Goal: Task Accomplishment & Management: Complete application form

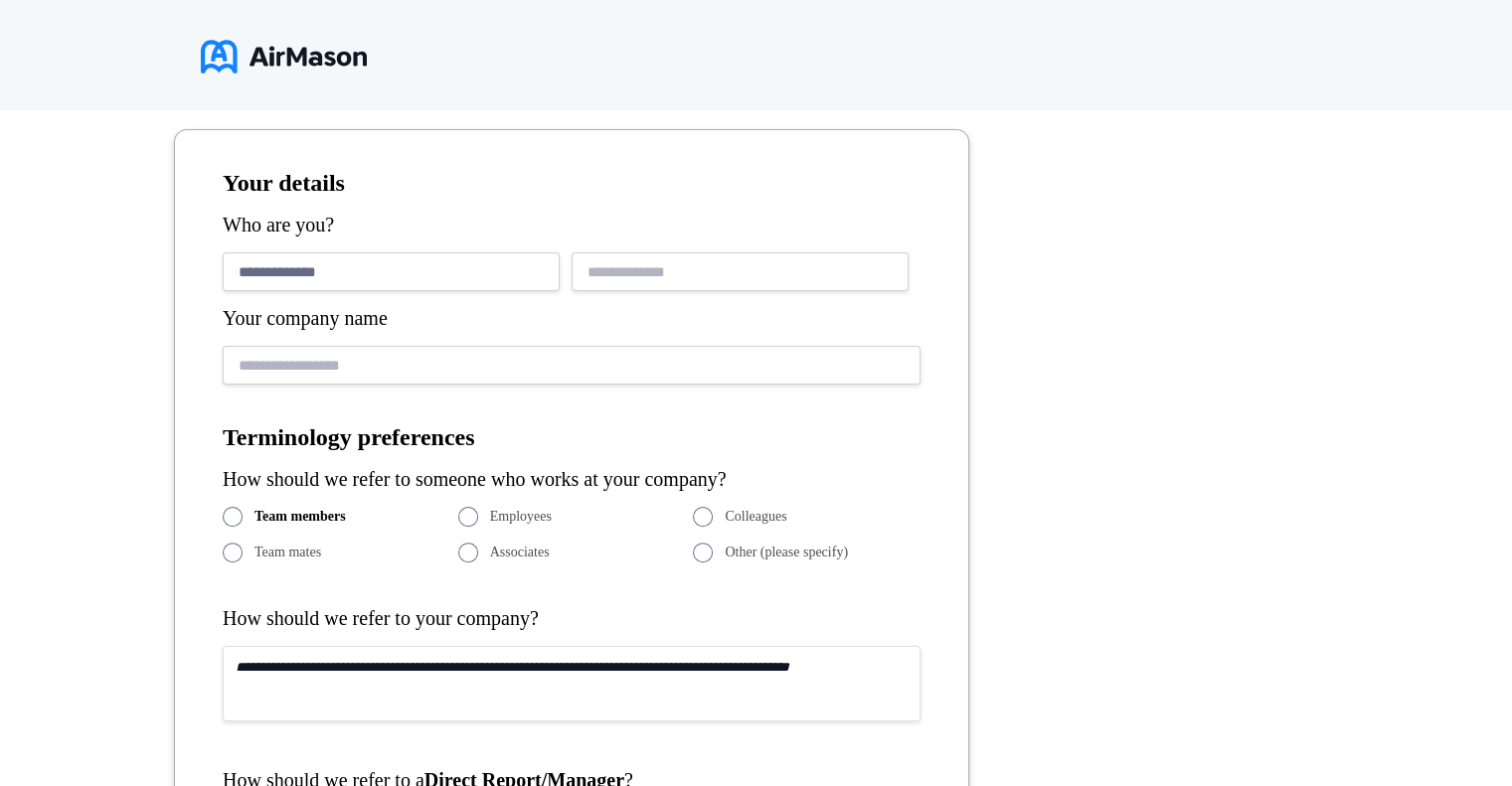
type input "**********"
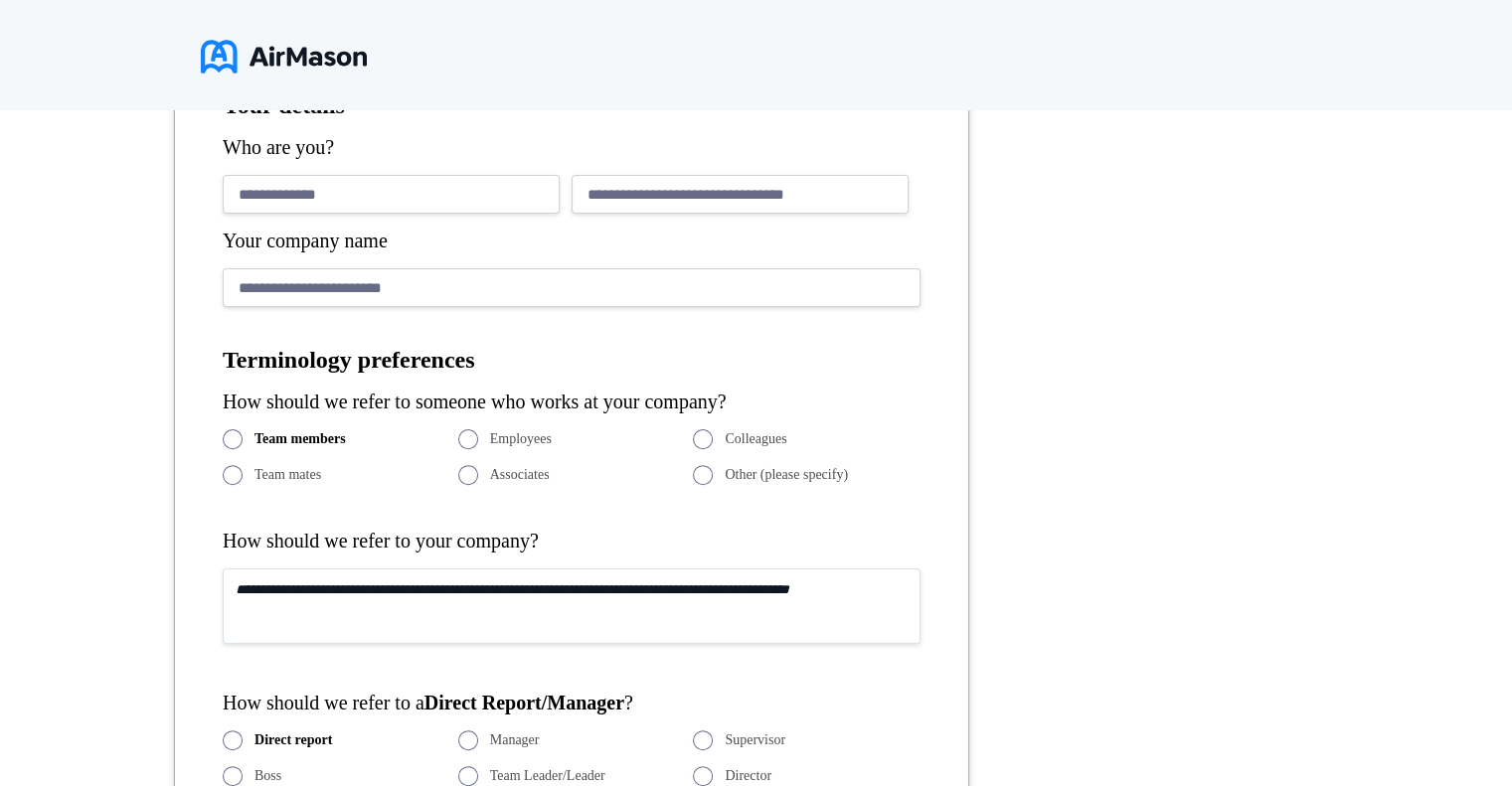
scroll to position [534, 0]
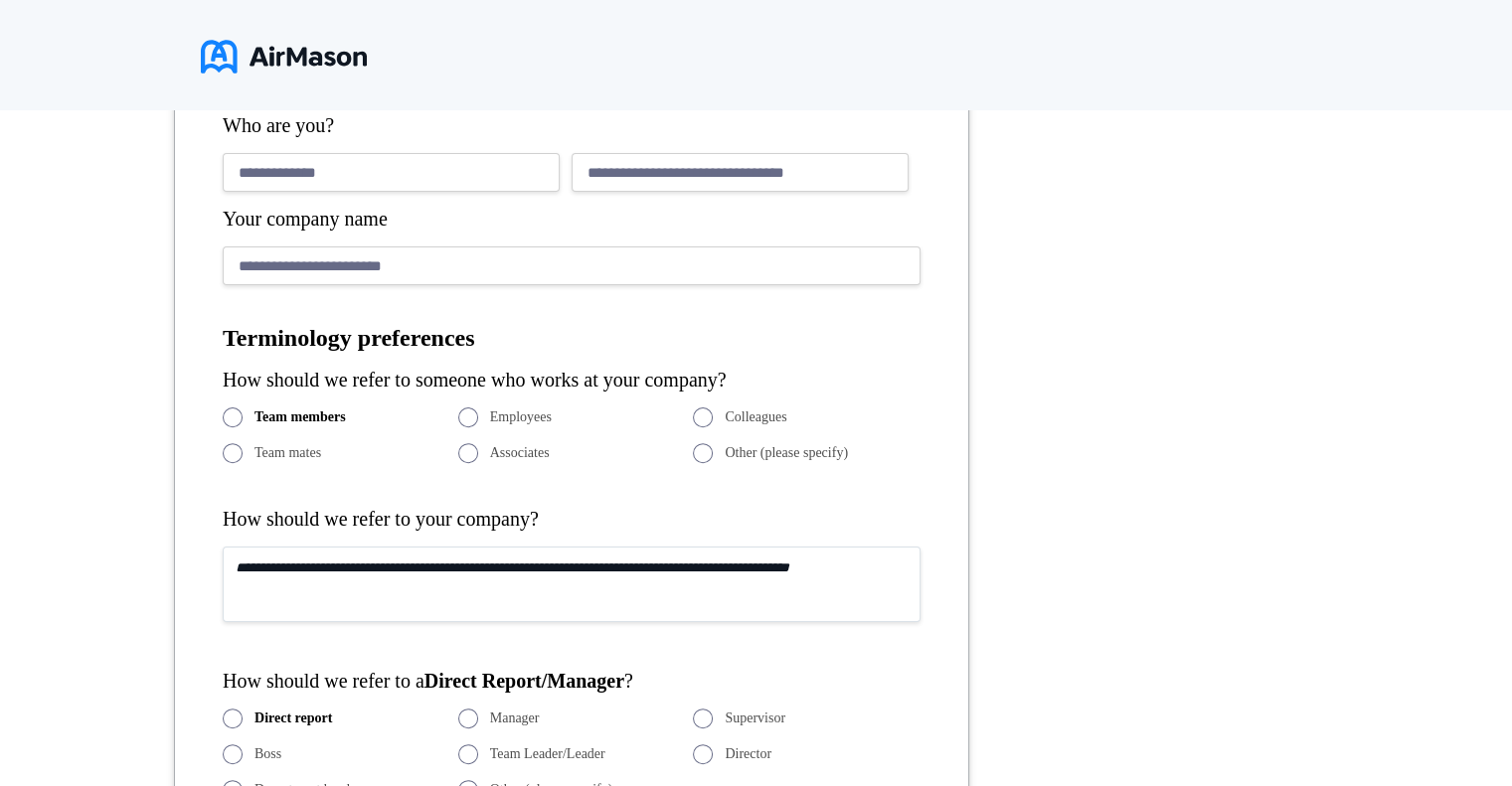
type input "**********"
click at [709, 421] on span at bounding box center [703, 418] width 20 height 20
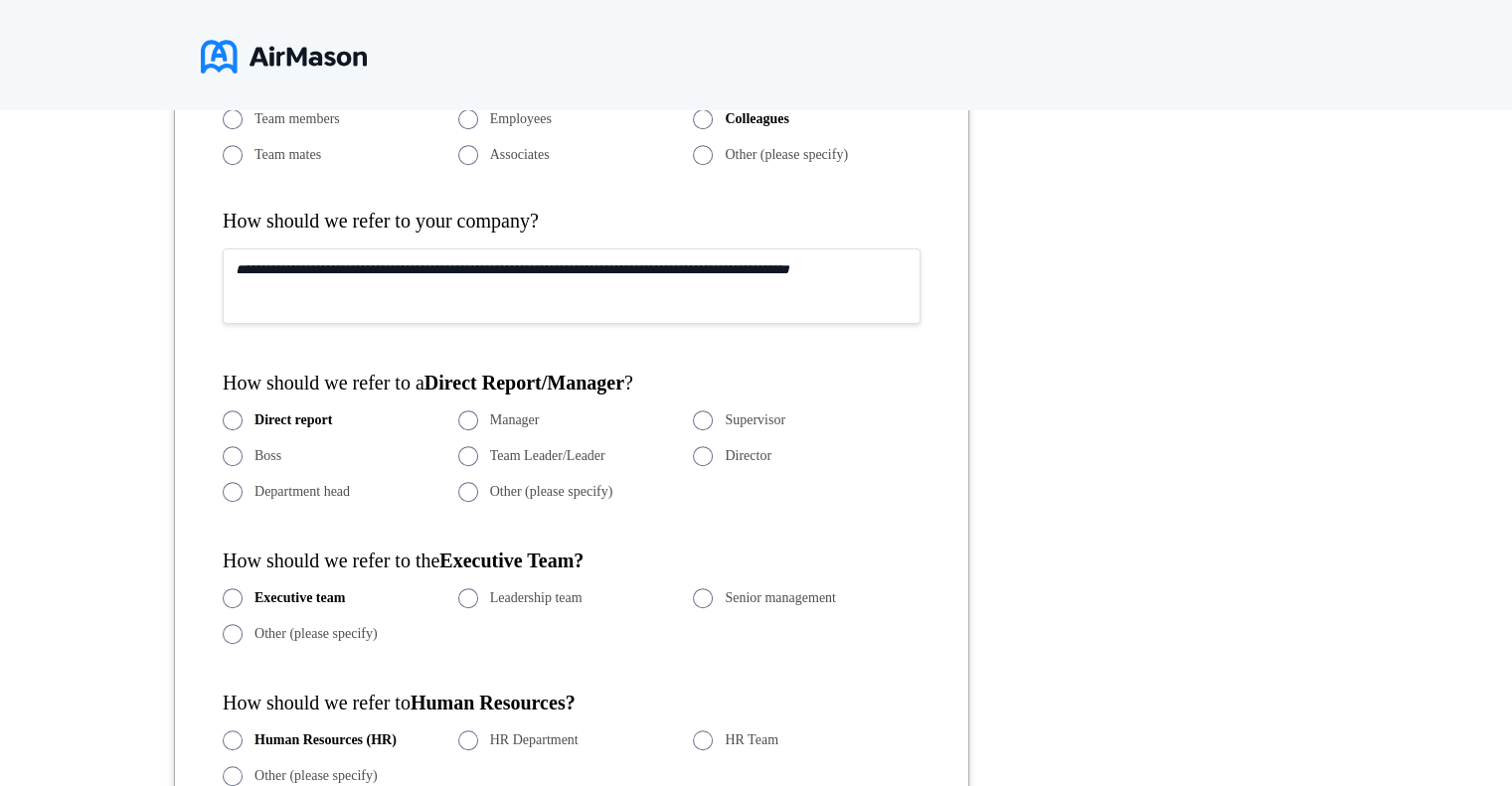
scroll to position [932, 0]
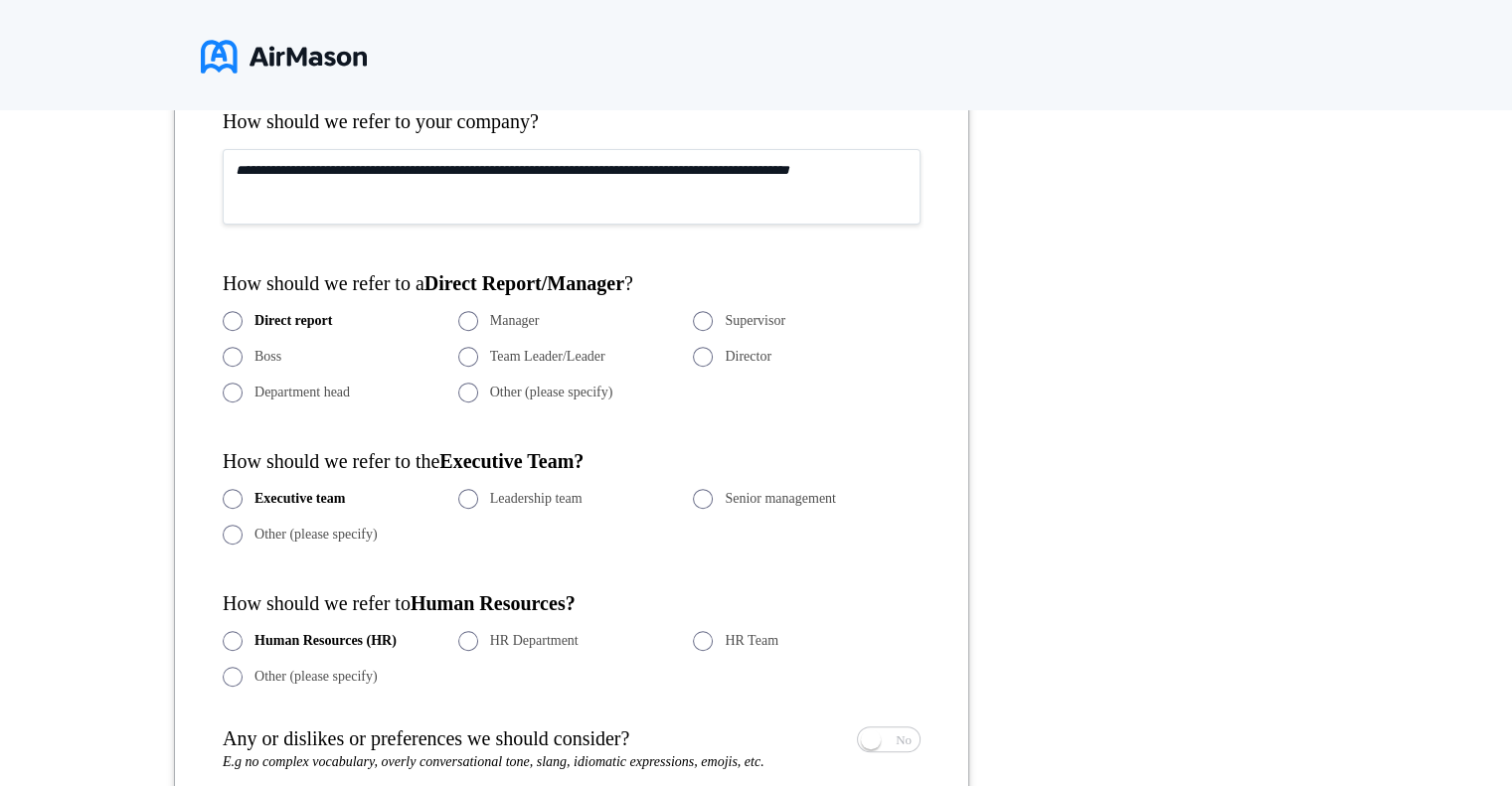
click at [472, 319] on span at bounding box center [469, 321] width 20 height 20
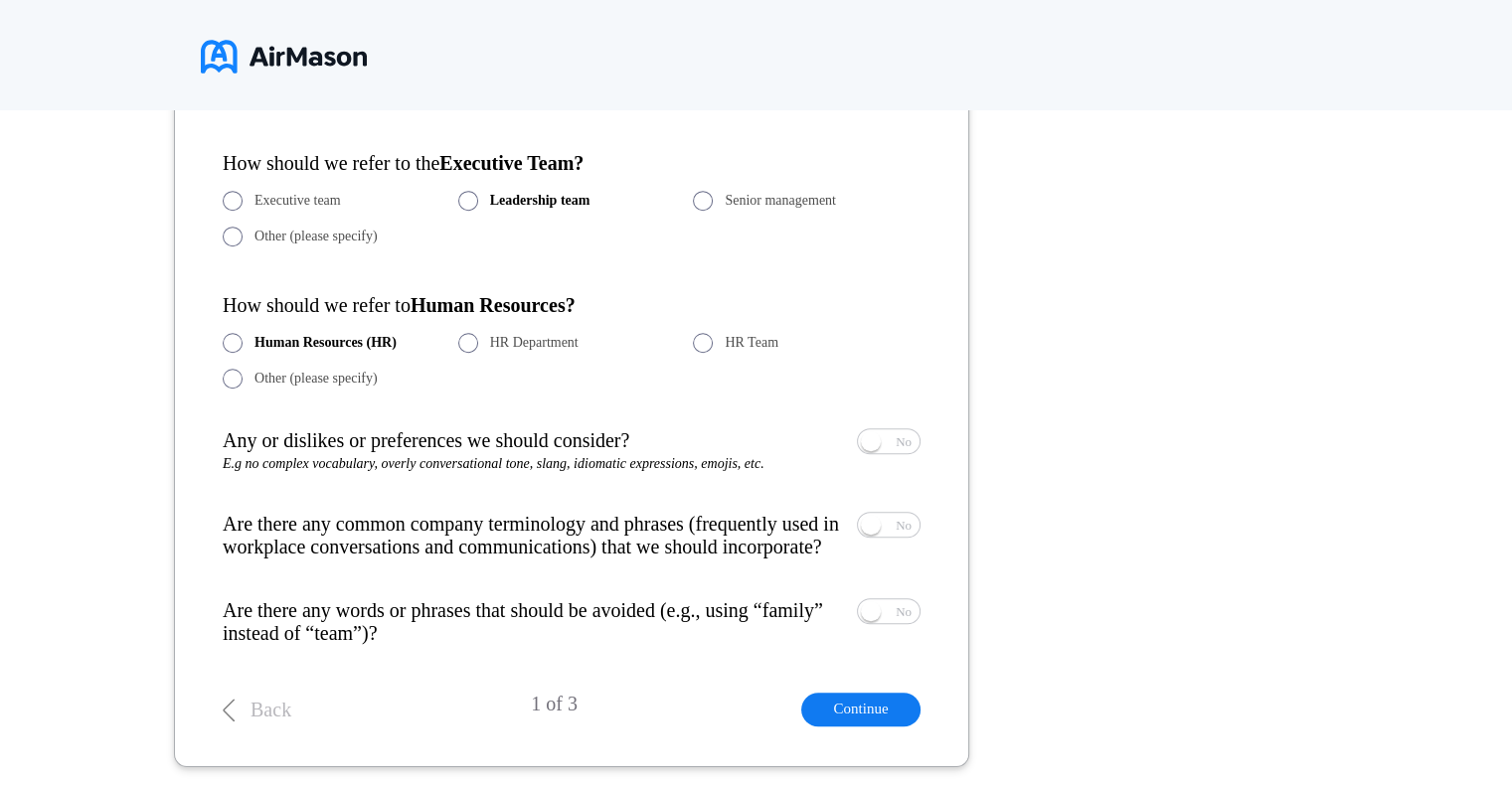
scroll to position [1330, 0]
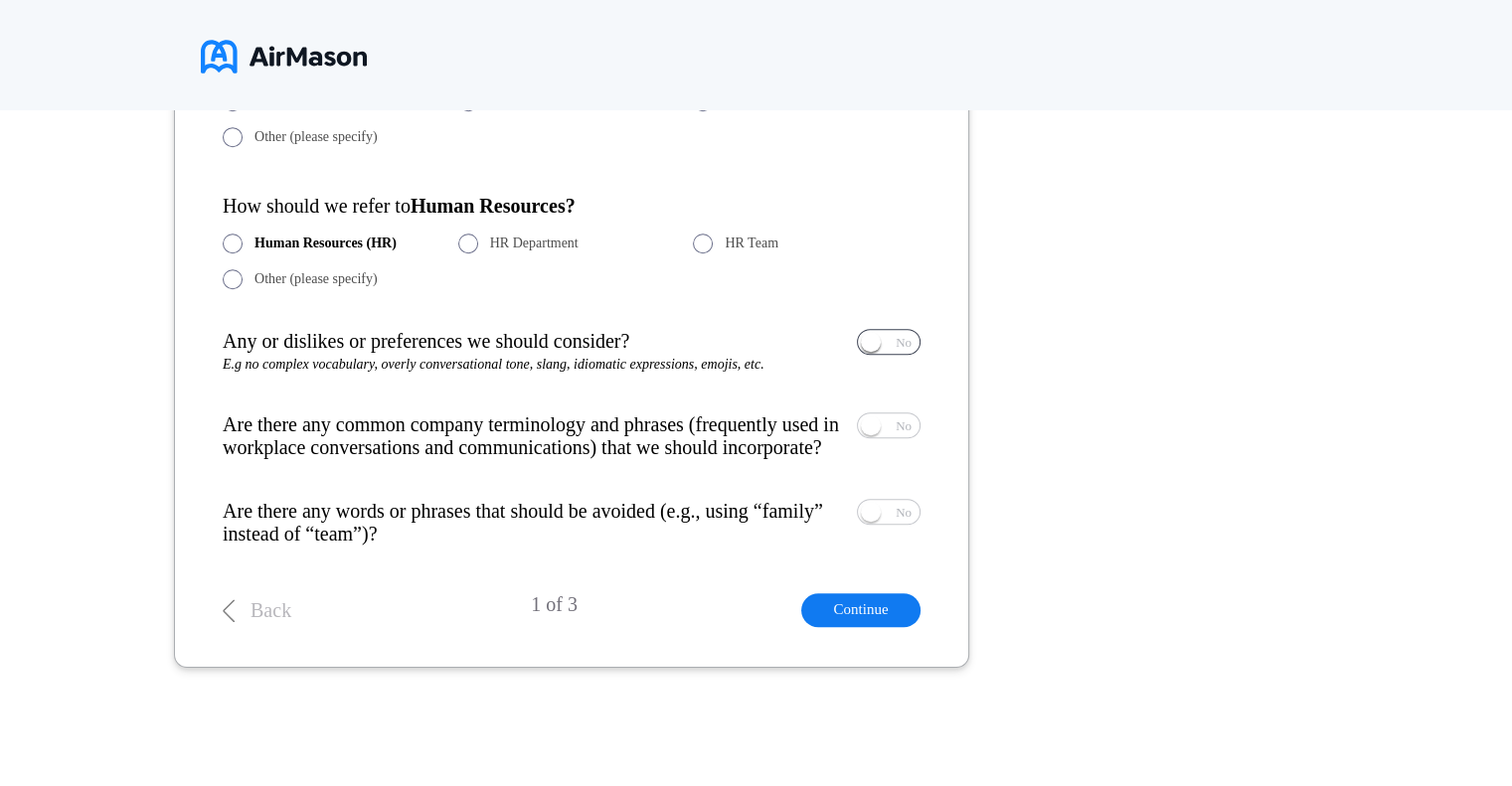
click at [875, 345] on span at bounding box center [871, 342] width 20 height 20
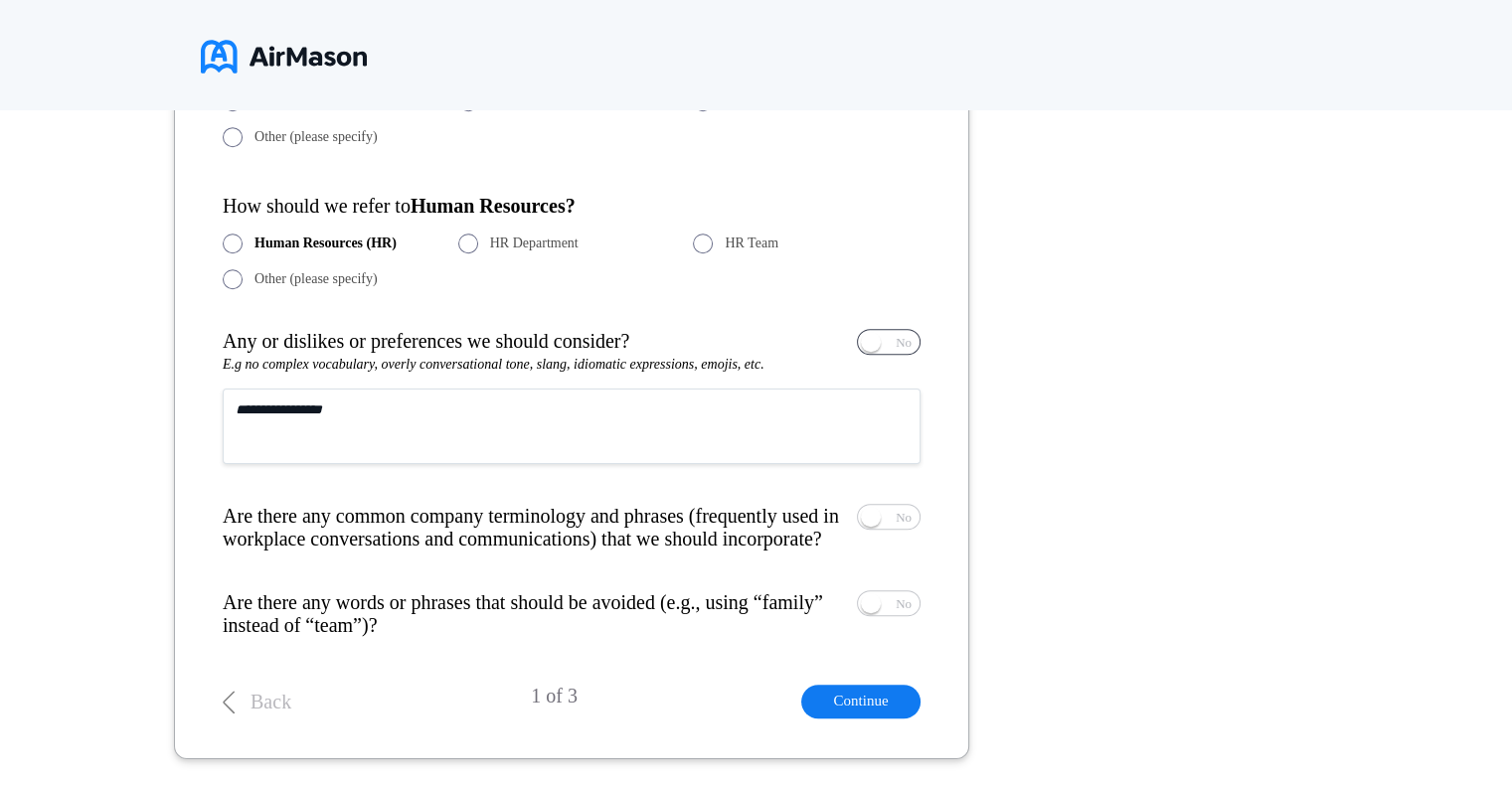
click at [910, 339] on span "No" at bounding box center [904, 342] width 16 height 13
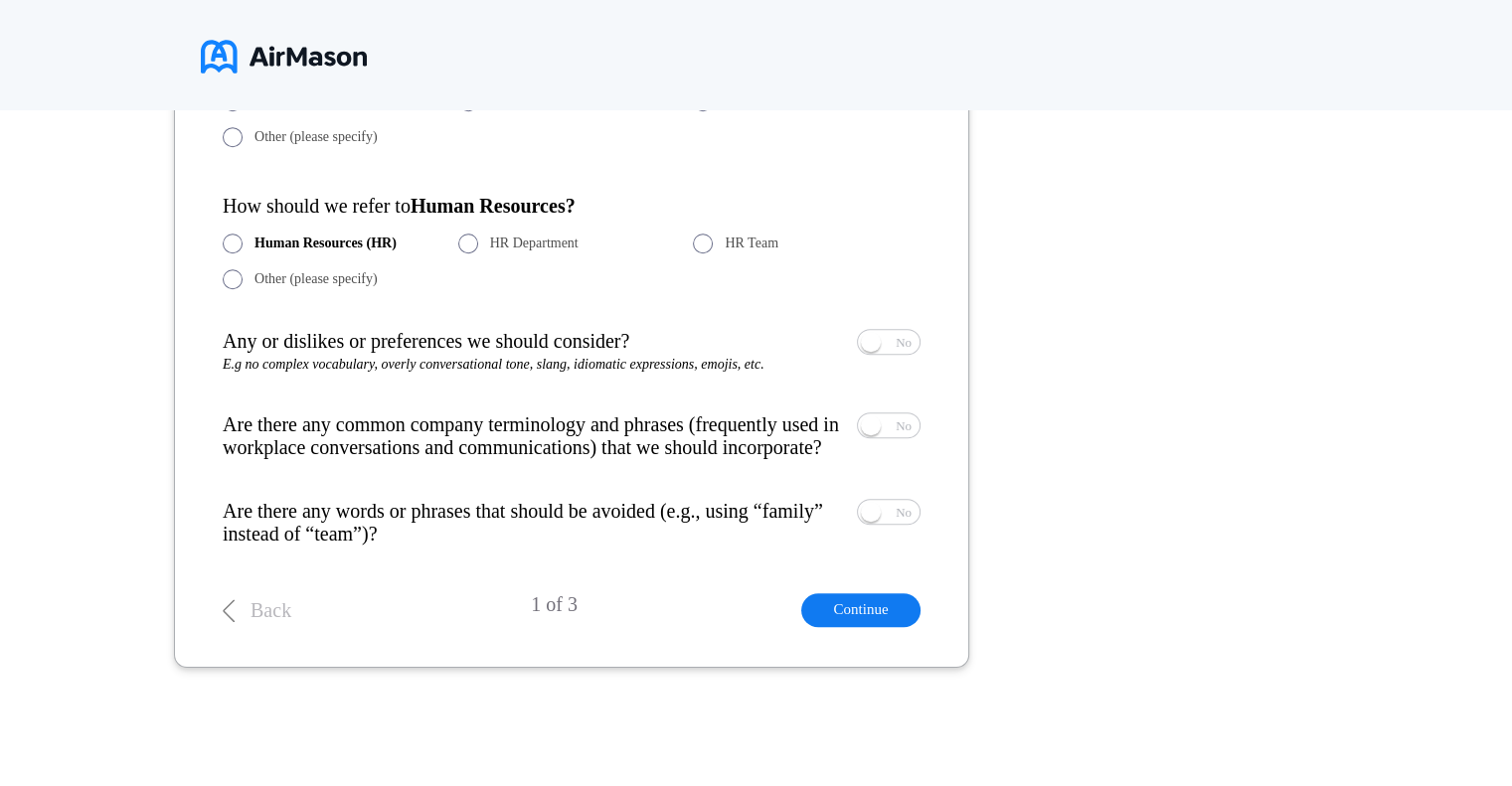
scroll to position [1333, 0]
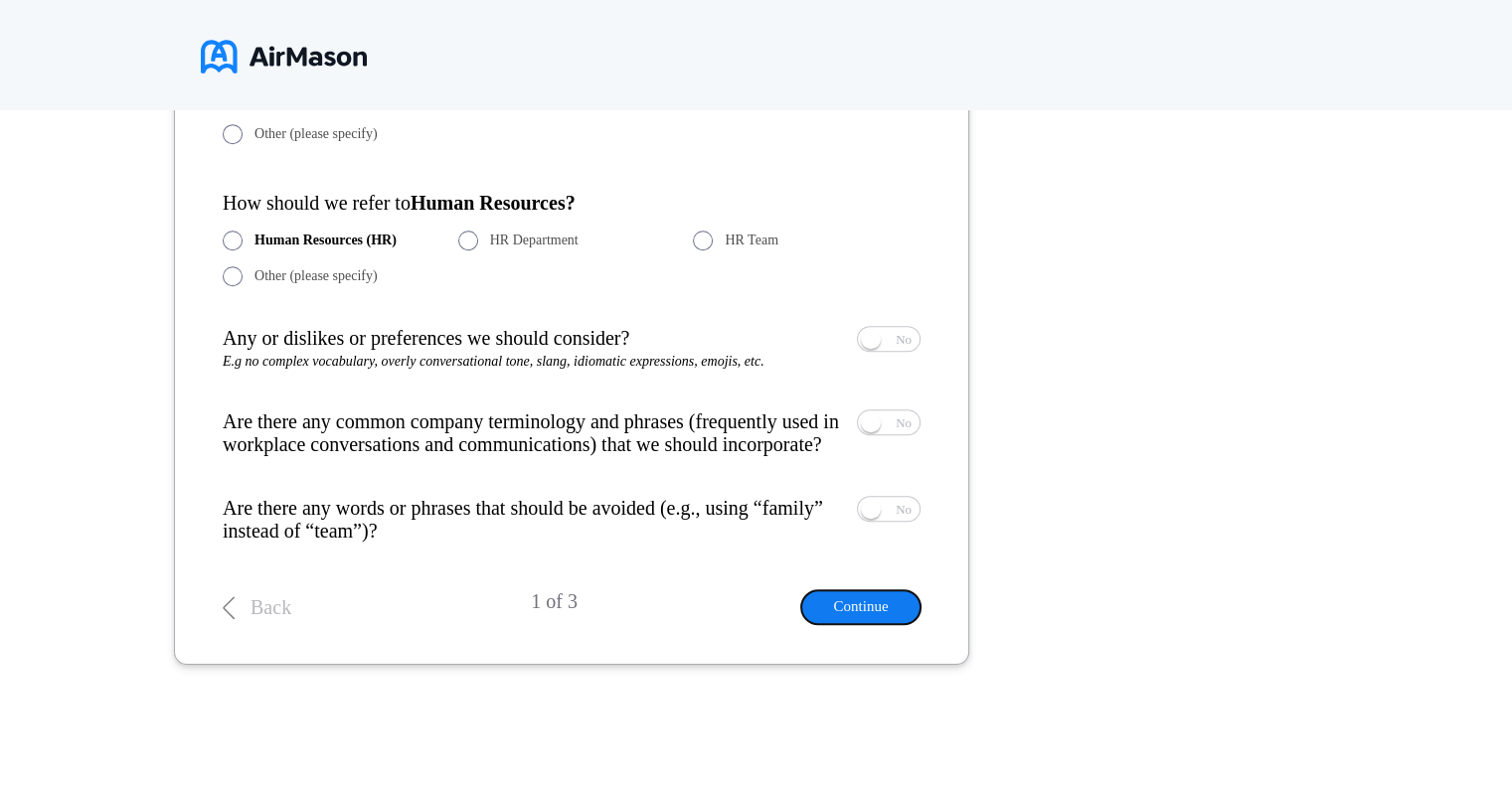
click at [843, 606] on button "Continue" at bounding box center [861, 606] width 119 height 33
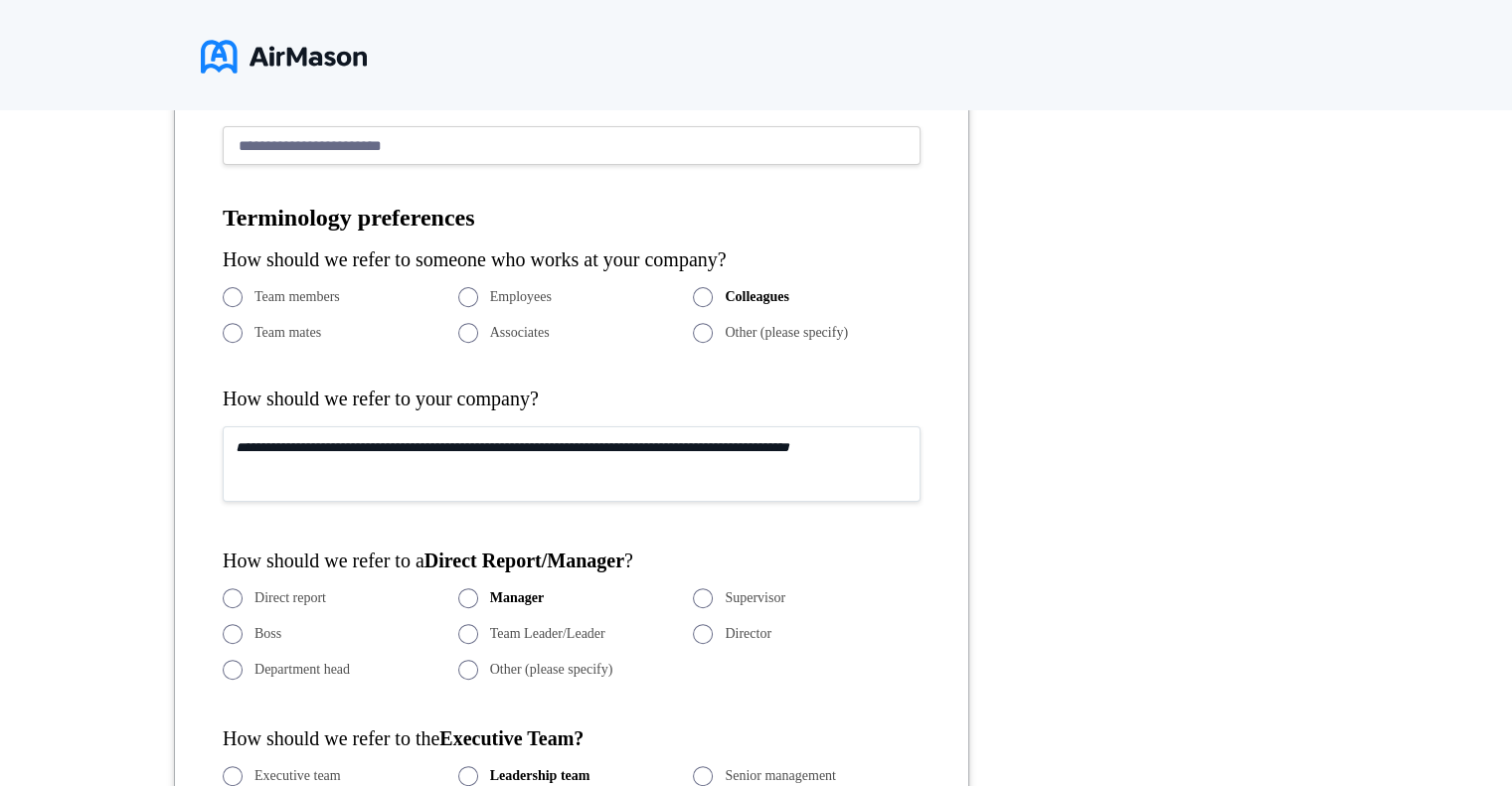
scroll to position [637, 0]
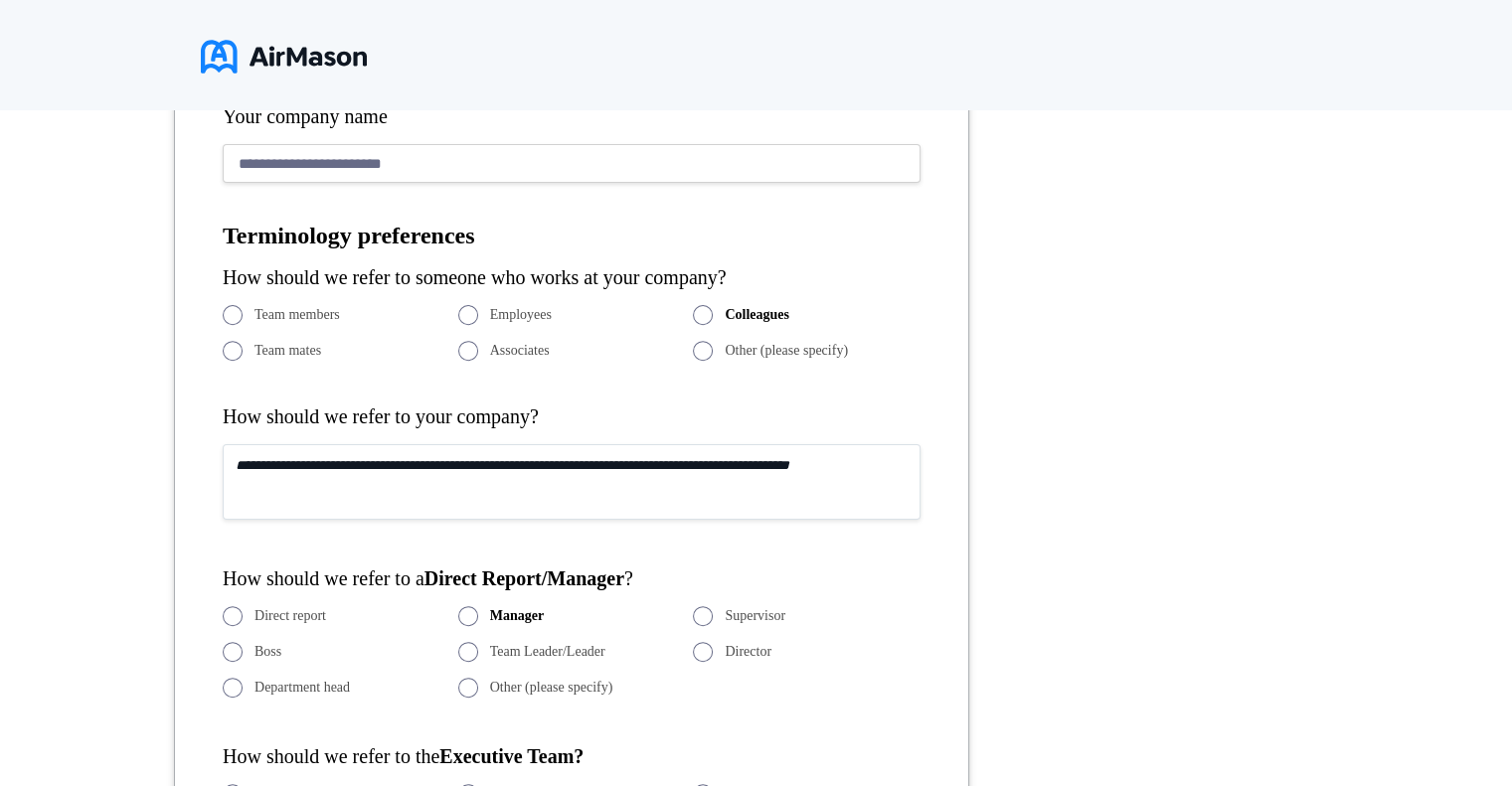
click at [289, 503] on textarea at bounding box center [571, 483] width 698 height 76
drag, startPoint x: 908, startPoint y: 468, endPoint x: 219, endPoint y: 440, distance: 689.6
click at [219, 440] on form "**********" at bounding box center [571, 665] width 795 height 1474
click at [899, 465] on textarea "To enrich screen reader interactions, please activate Accessibility in Grammarl…" at bounding box center [571, 483] width 698 height 76
drag, startPoint x: 900, startPoint y: 465, endPoint x: 483, endPoint y: 439, distance: 417.8
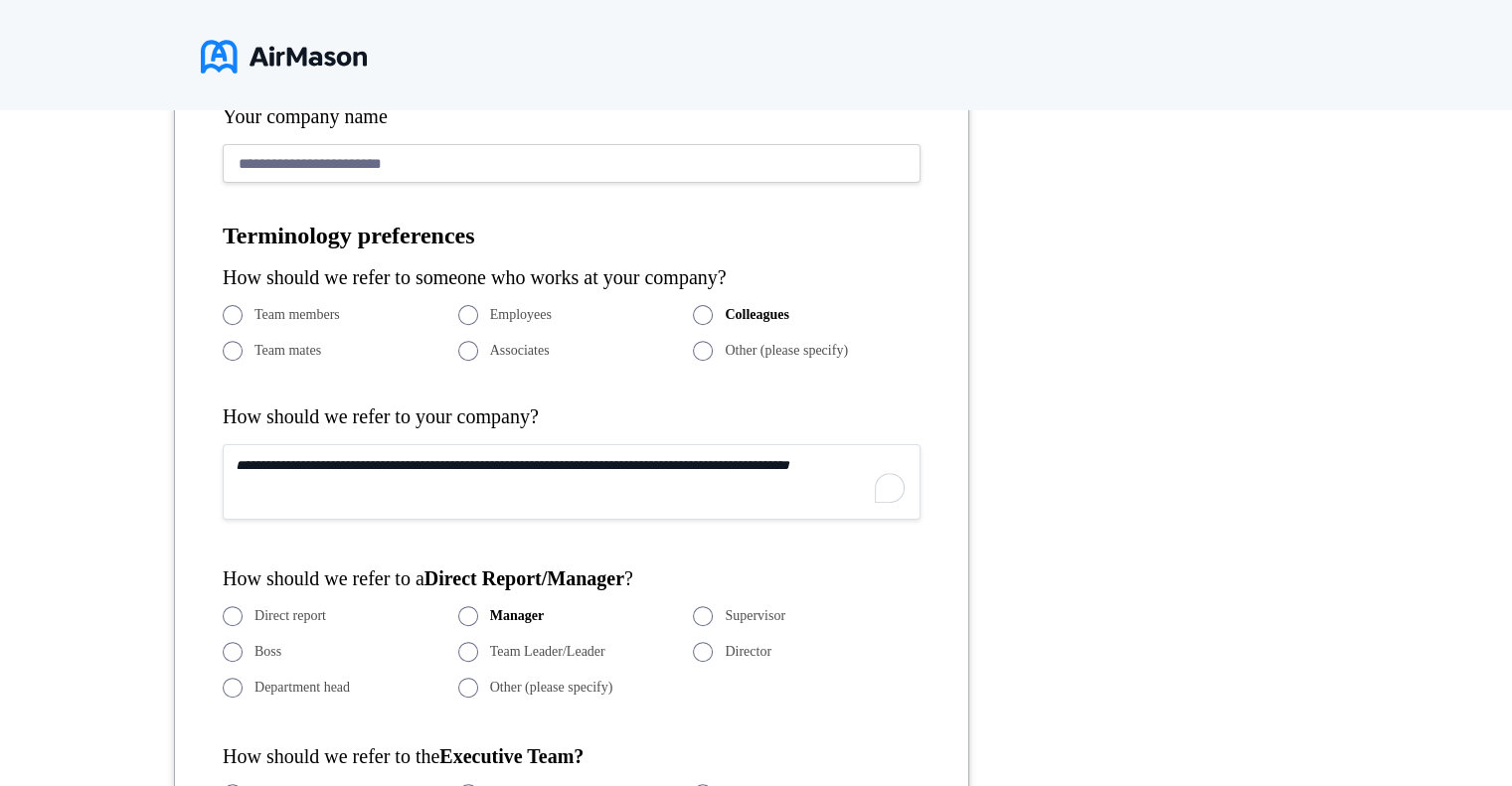
click at [483, 439] on div "**********" at bounding box center [571, 644] width 698 height 1351
click at [465, 460] on textarea "To enrich screen reader interactions, please activate Accessibility in Grammarl…" at bounding box center [571, 483] width 698 height 76
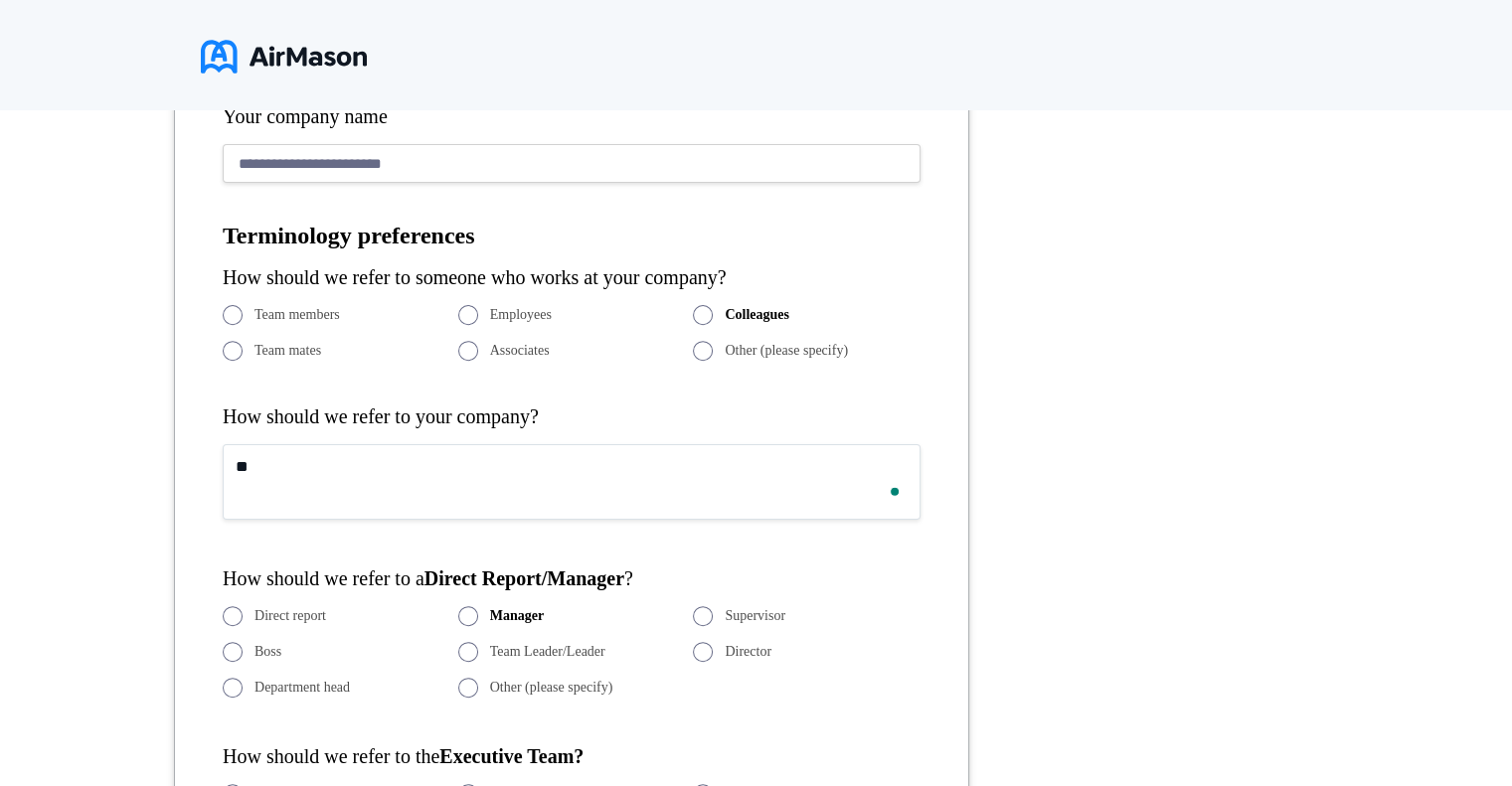
type textarea "*"
type textarea "**"
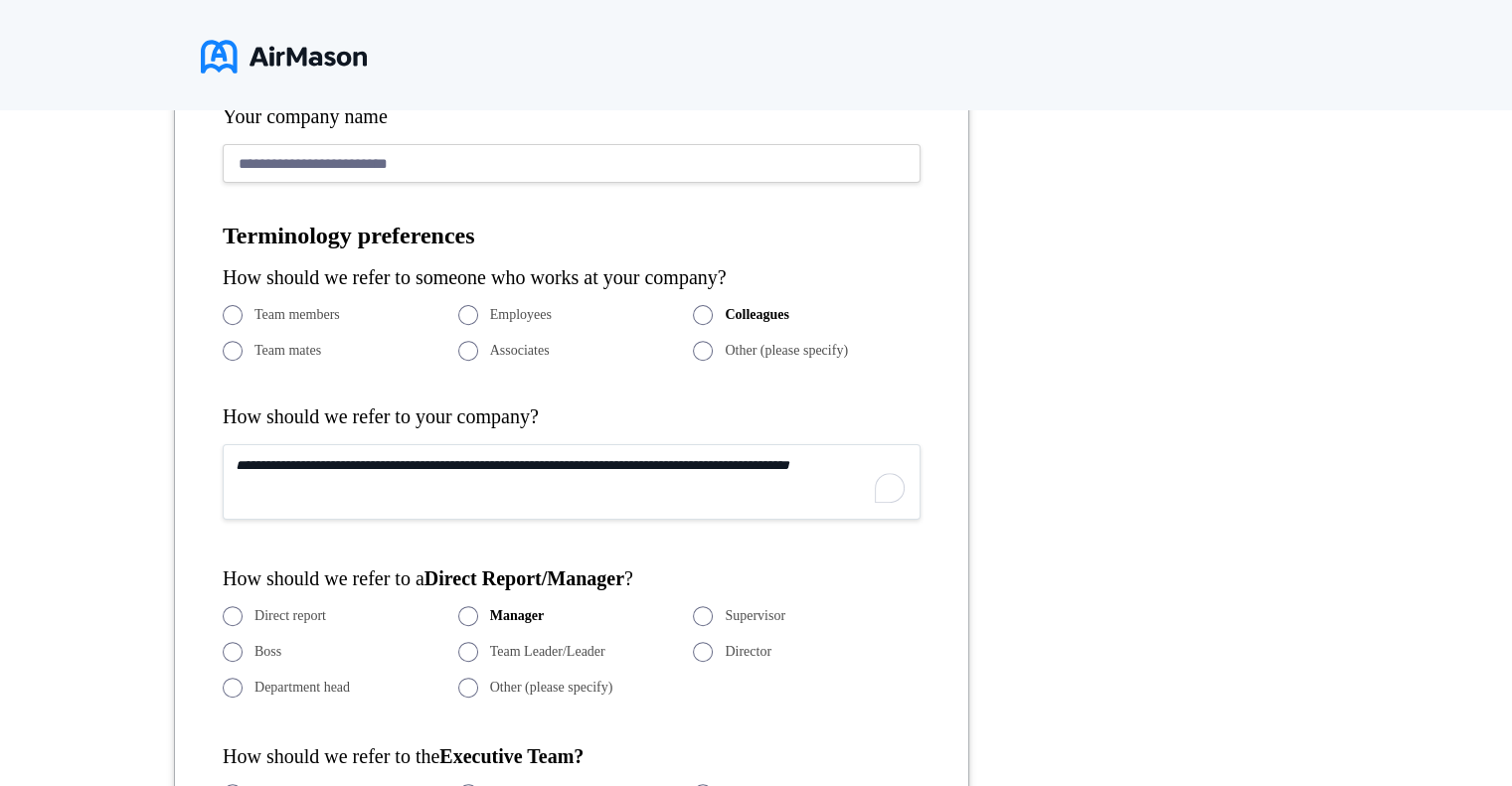
type input "**********"
drag, startPoint x: 897, startPoint y: 462, endPoint x: 570, endPoint y: 458, distance: 327.0
click at [577, 458] on textarea "To enrich screen reader interactions, please activate Accessibility in Grammarl…" at bounding box center [571, 483] width 698 height 76
click at [539, 467] on textarea "To enrich screen reader interactions, please activate Accessibility in Grammarl…" at bounding box center [571, 483] width 698 height 76
click at [540, 465] on textarea "To enrich screen reader interactions, please activate Accessibility in Grammarl…" at bounding box center [571, 483] width 698 height 76
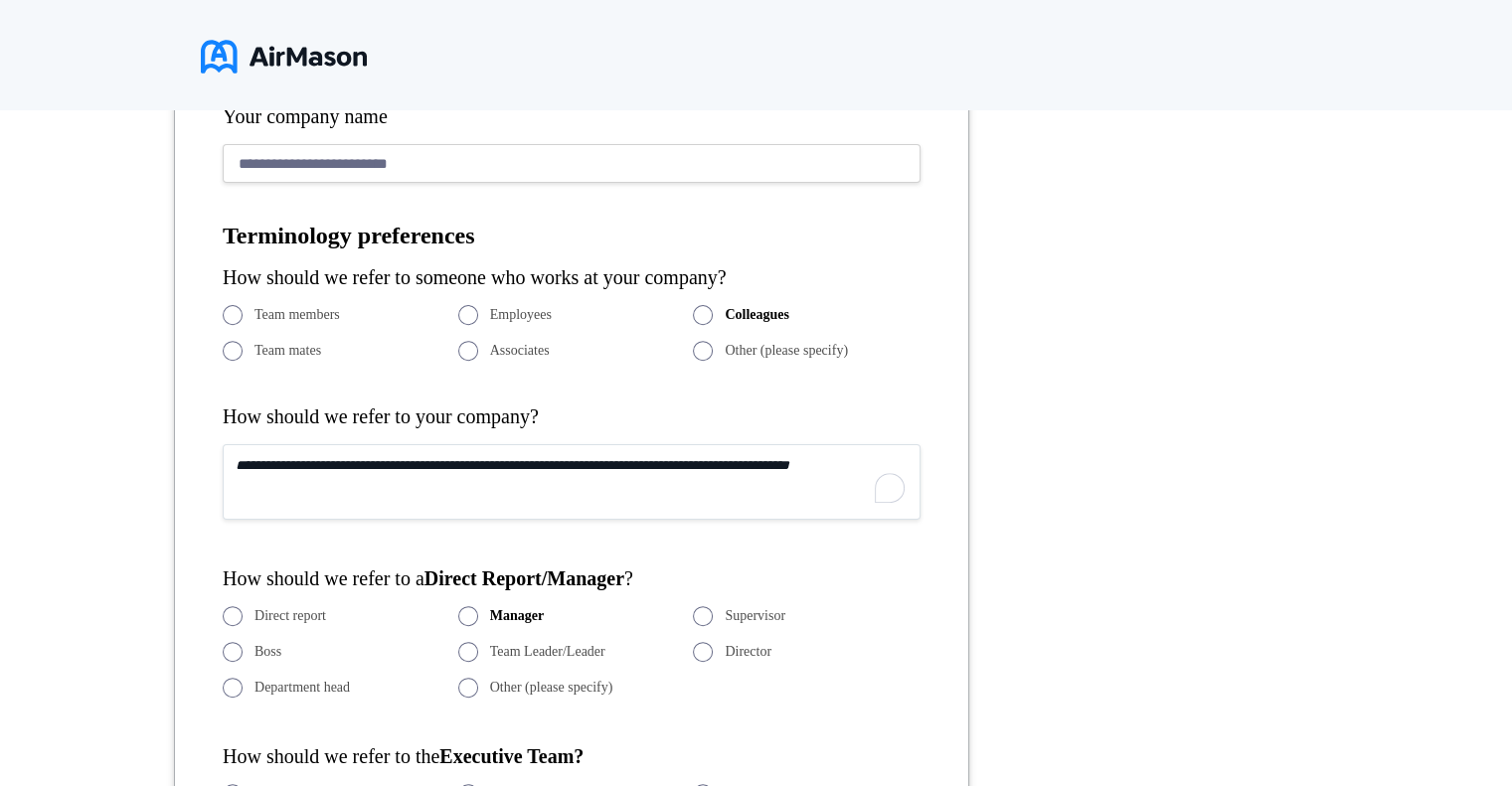
click at [891, 463] on textarea "To enrich screen reader interactions, please activate Accessibility in Grammarl…" at bounding box center [571, 483] width 698 height 76
paste textarea "**********"
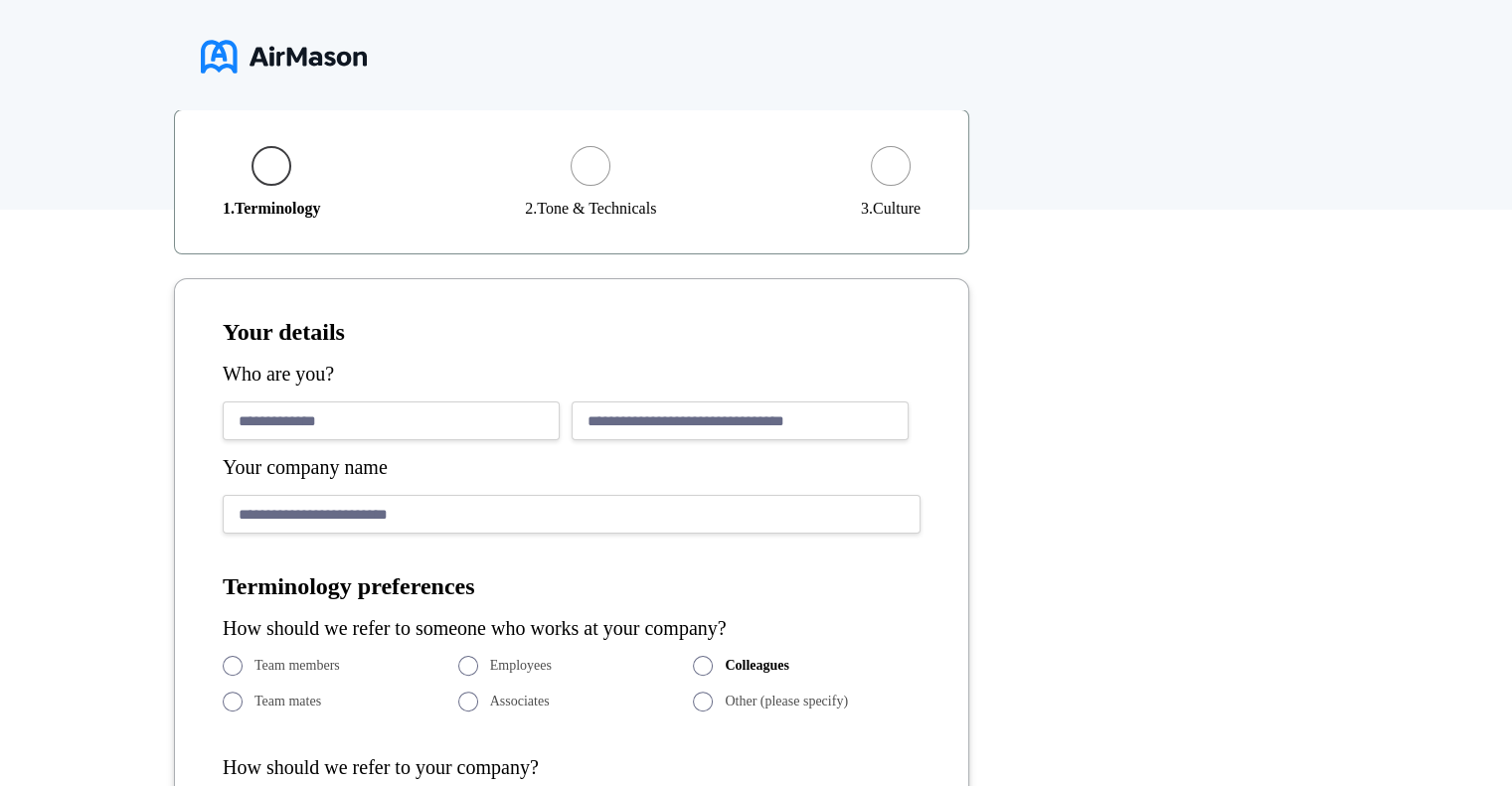
scroll to position [240, 0]
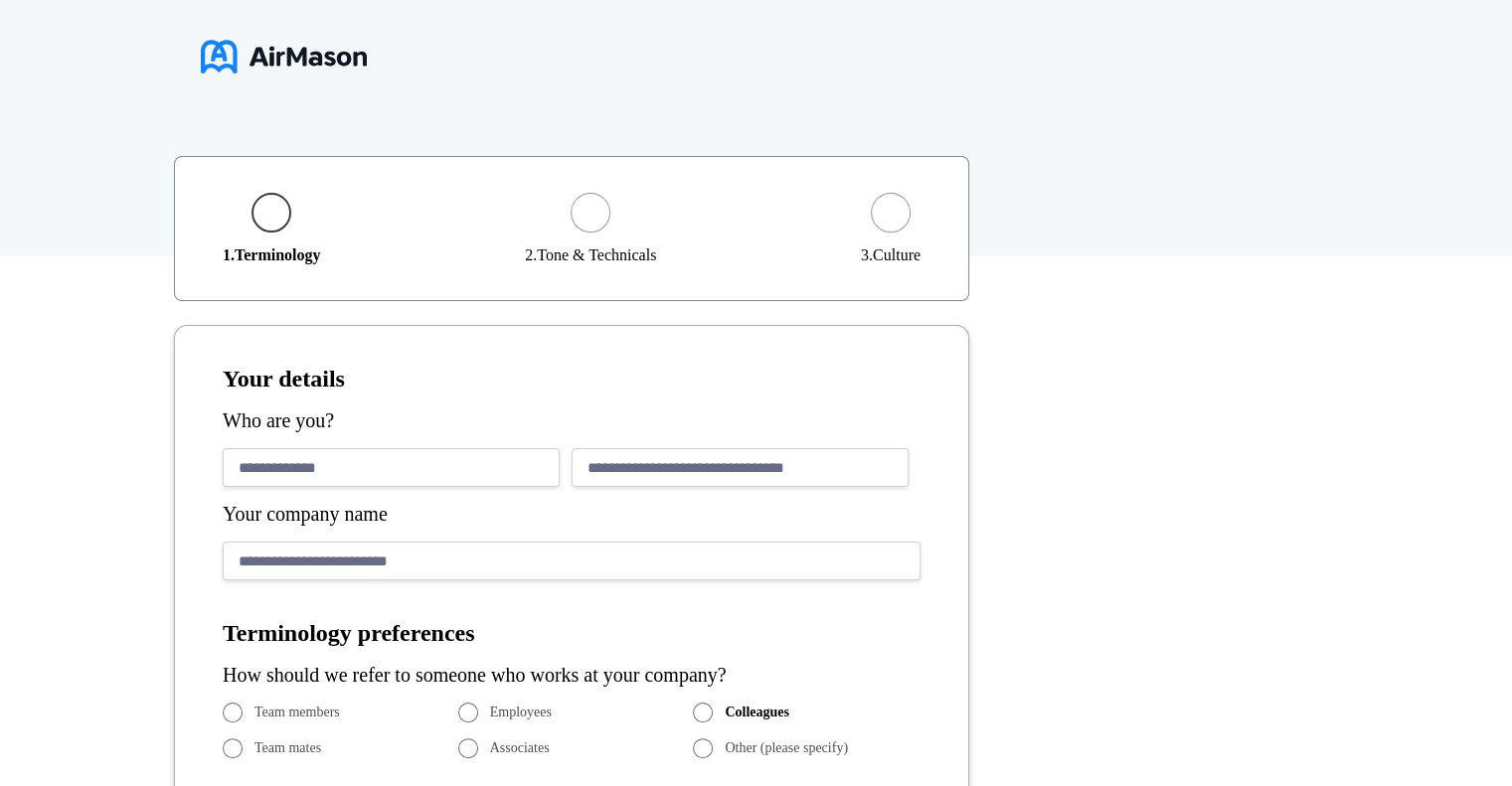
type textarea "**********"
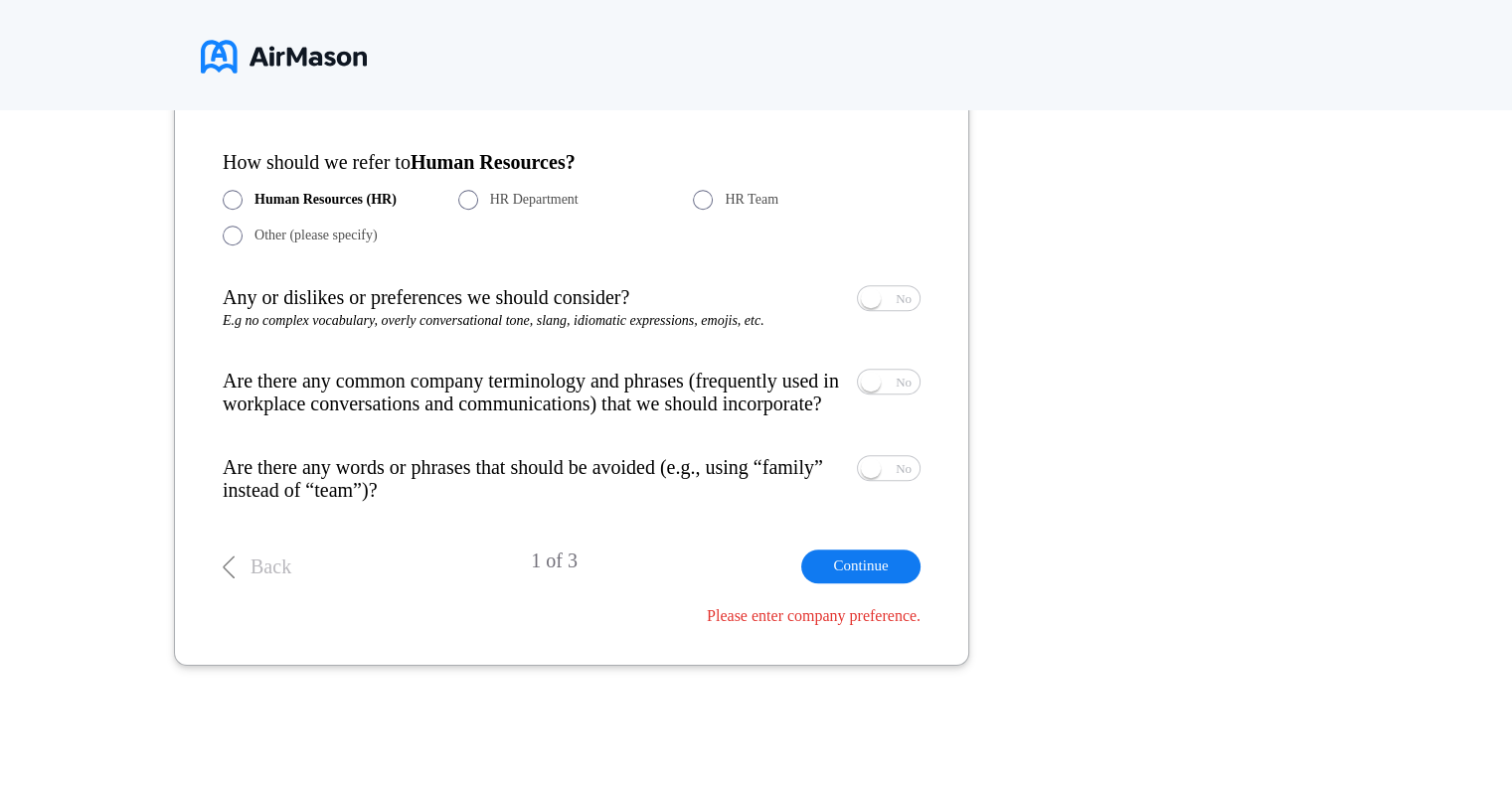
scroll to position [1376, 0]
click at [885, 565] on button "Continue" at bounding box center [861, 563] width 119 height 33
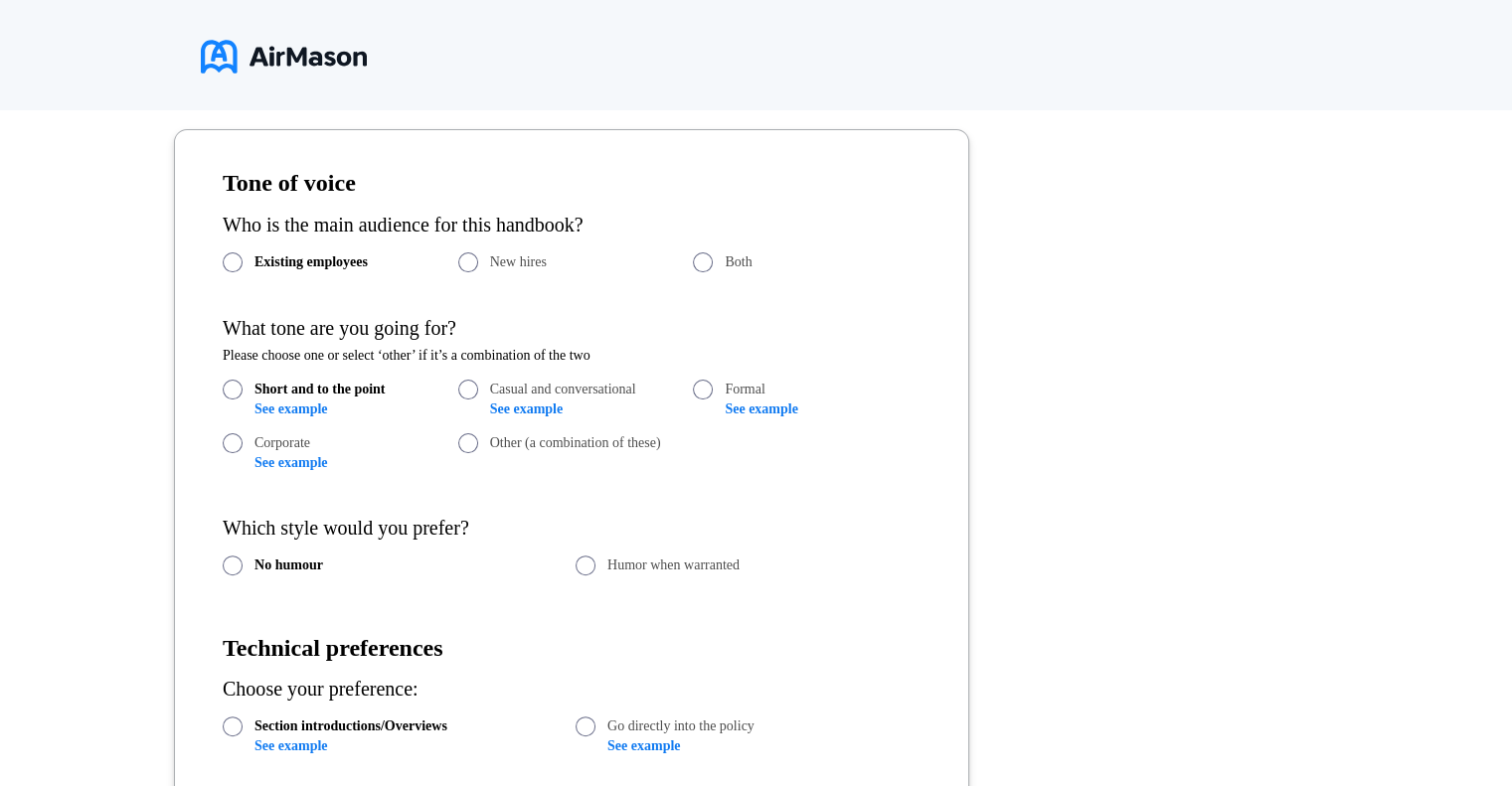
drag, startPoint x: 710, startPoint y: 263, endPoint x: 717, endPoint y: 315, distance: 52.5
click at [710, 263] on span at bounding box center [703, 263] width 20 height 20
click at [276, 407] on link "See example" at bounding box center [291, 409] width 73 height 15
click at [535, 411] on link "See example" at bounding box center [526, 409] width 73 height 15
click at [751, 409] on link "See example" at bounding box center [760, 409] width 73 height 15
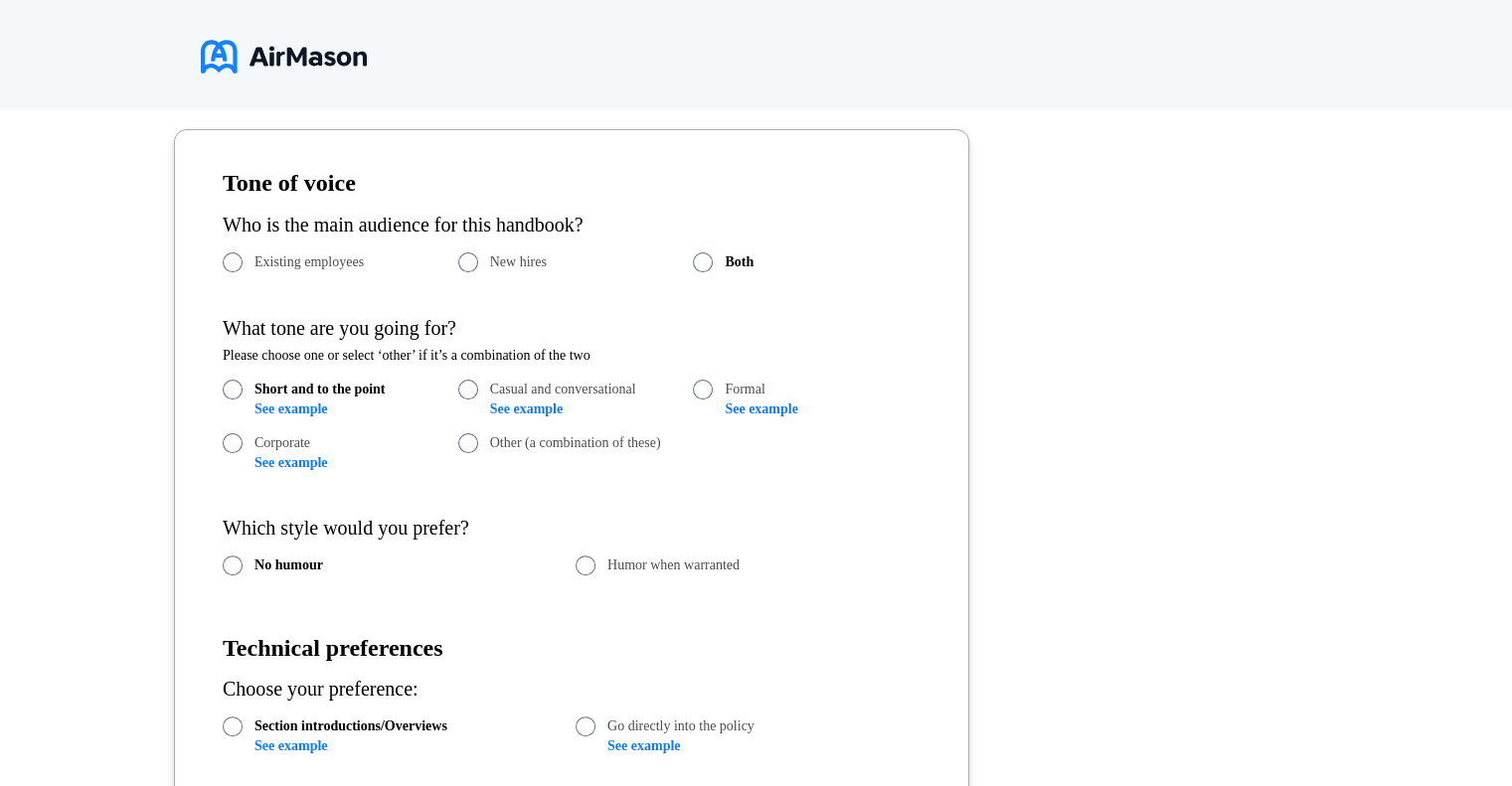
click at [306, 461] on link "See example" at bounding box center [291, 463] width 73 height 15
click at [518, 413] on link "See example" at bounding box center [526, 409] width 73 height 15
click at [475, 439] on span at bounding box center [469, 444] width 20 height 20
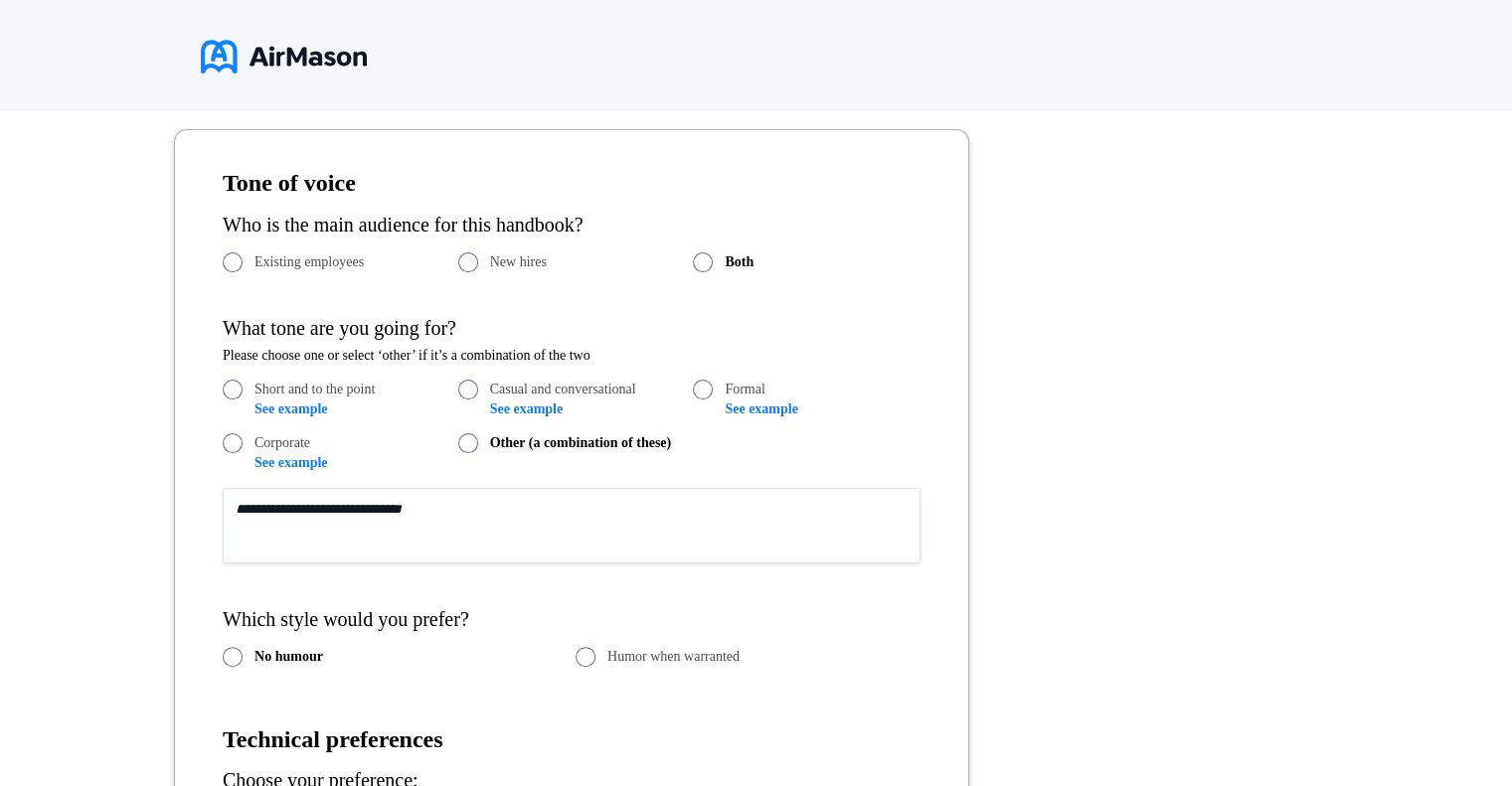
click at [420, 514] on textarea at bounding box center [571, 525] width 698 height 76
click at [418, 509] on textarea "To enrich screen reader interactions, please activate Accessibility in Grammarl…" at bounding box center [571, 525] width 698 height 76
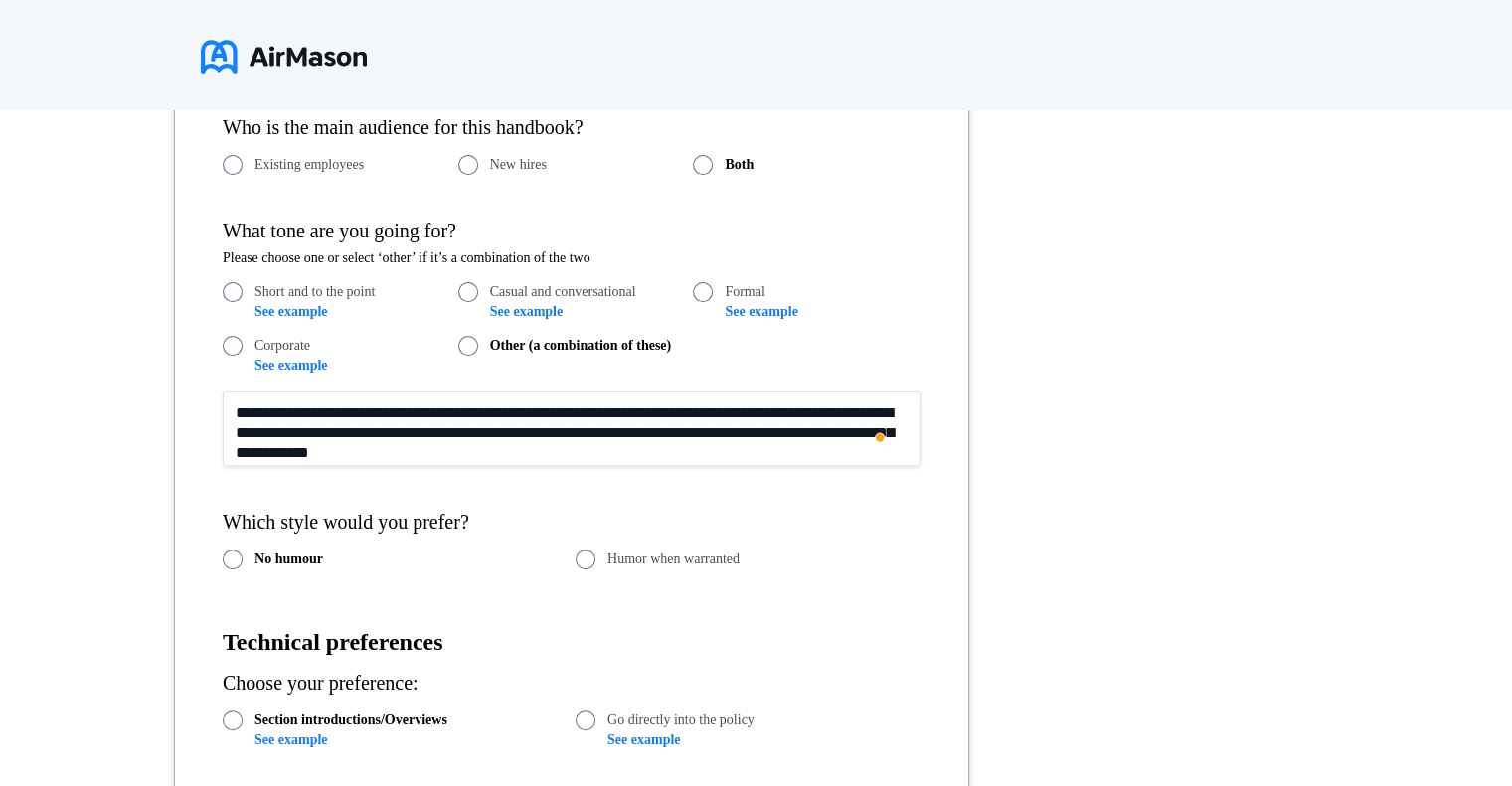
scroll to position [534, 0]
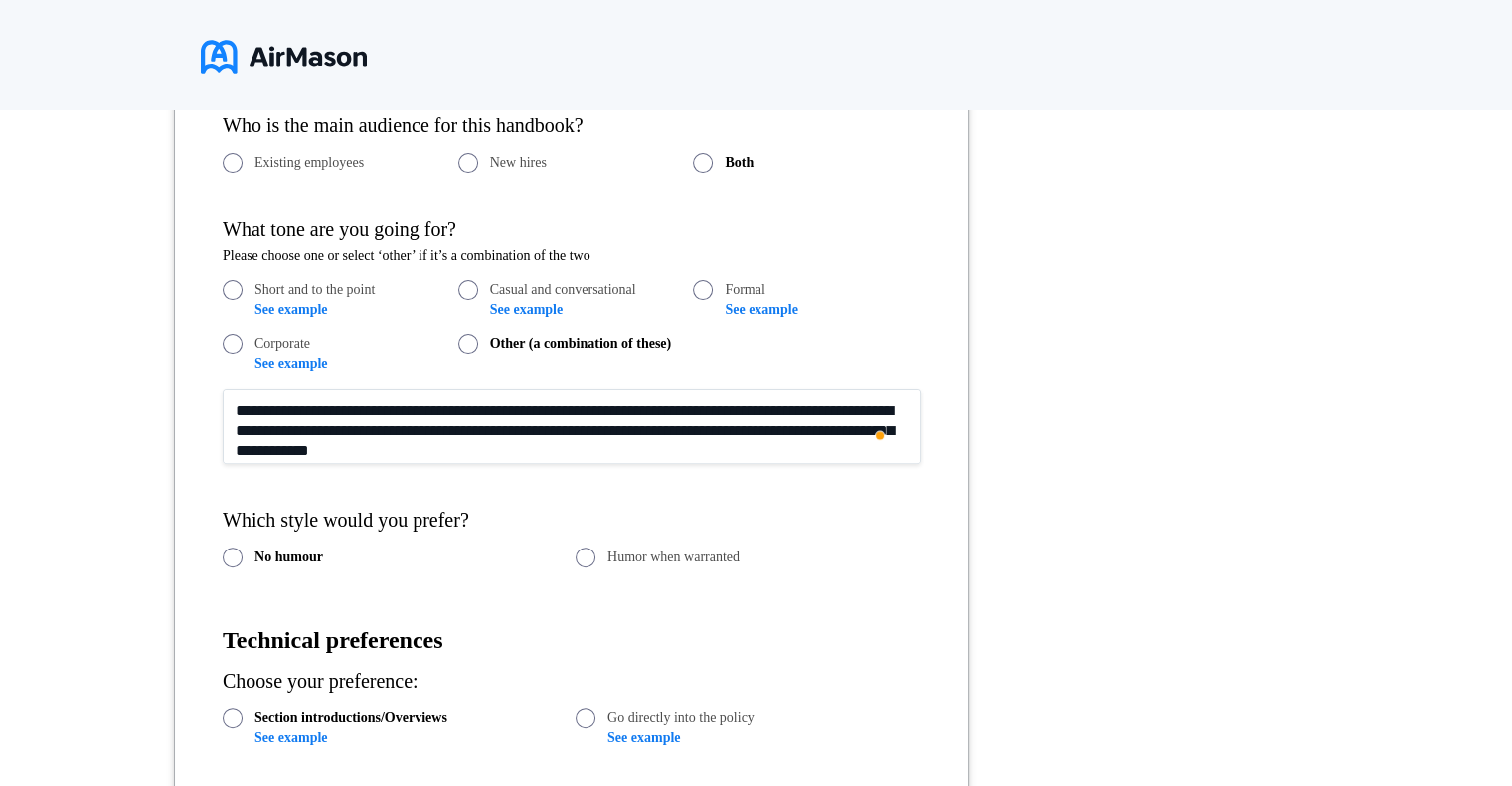
type textarea "**********"
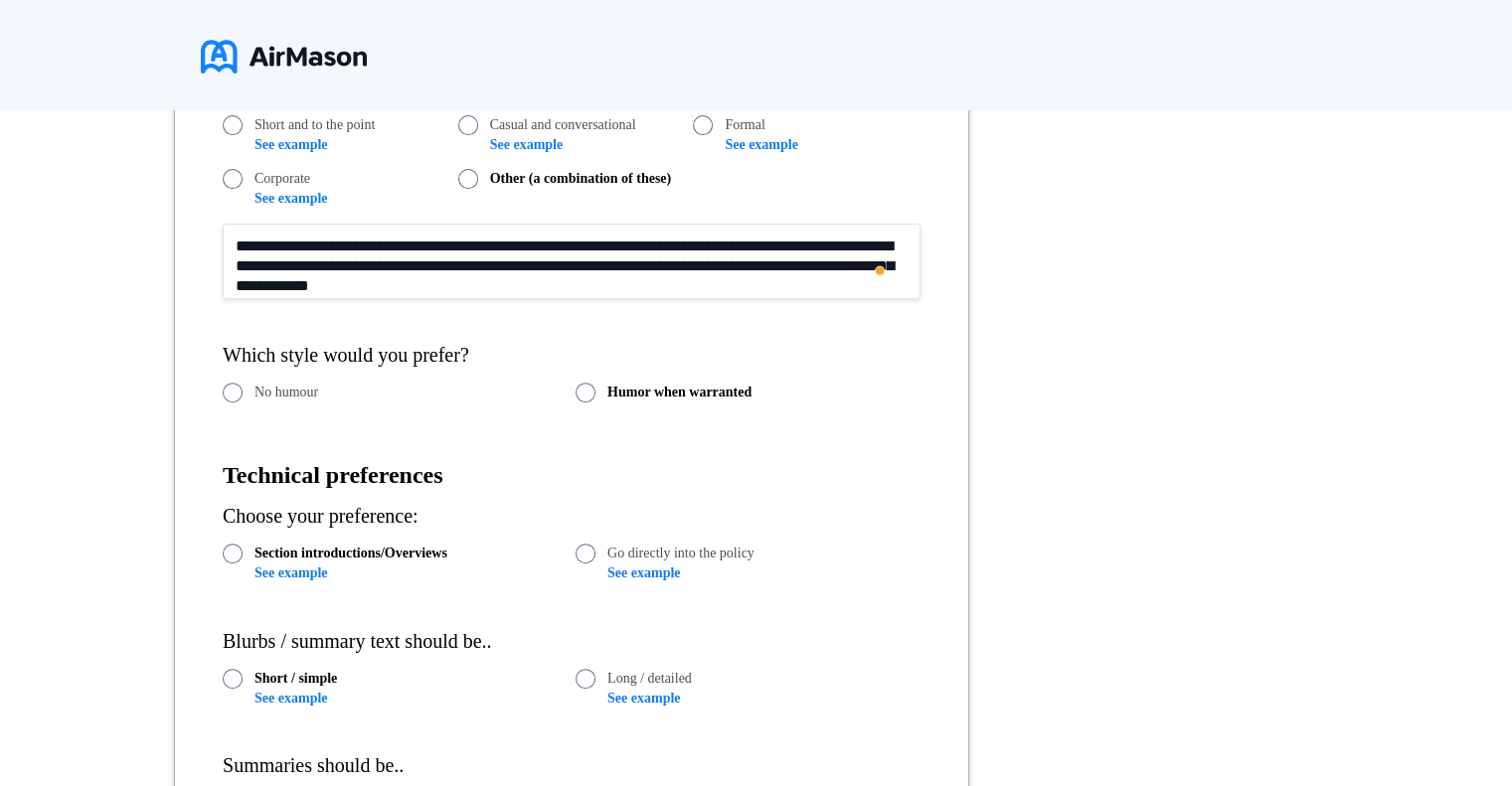
scroll to position [733, 0]
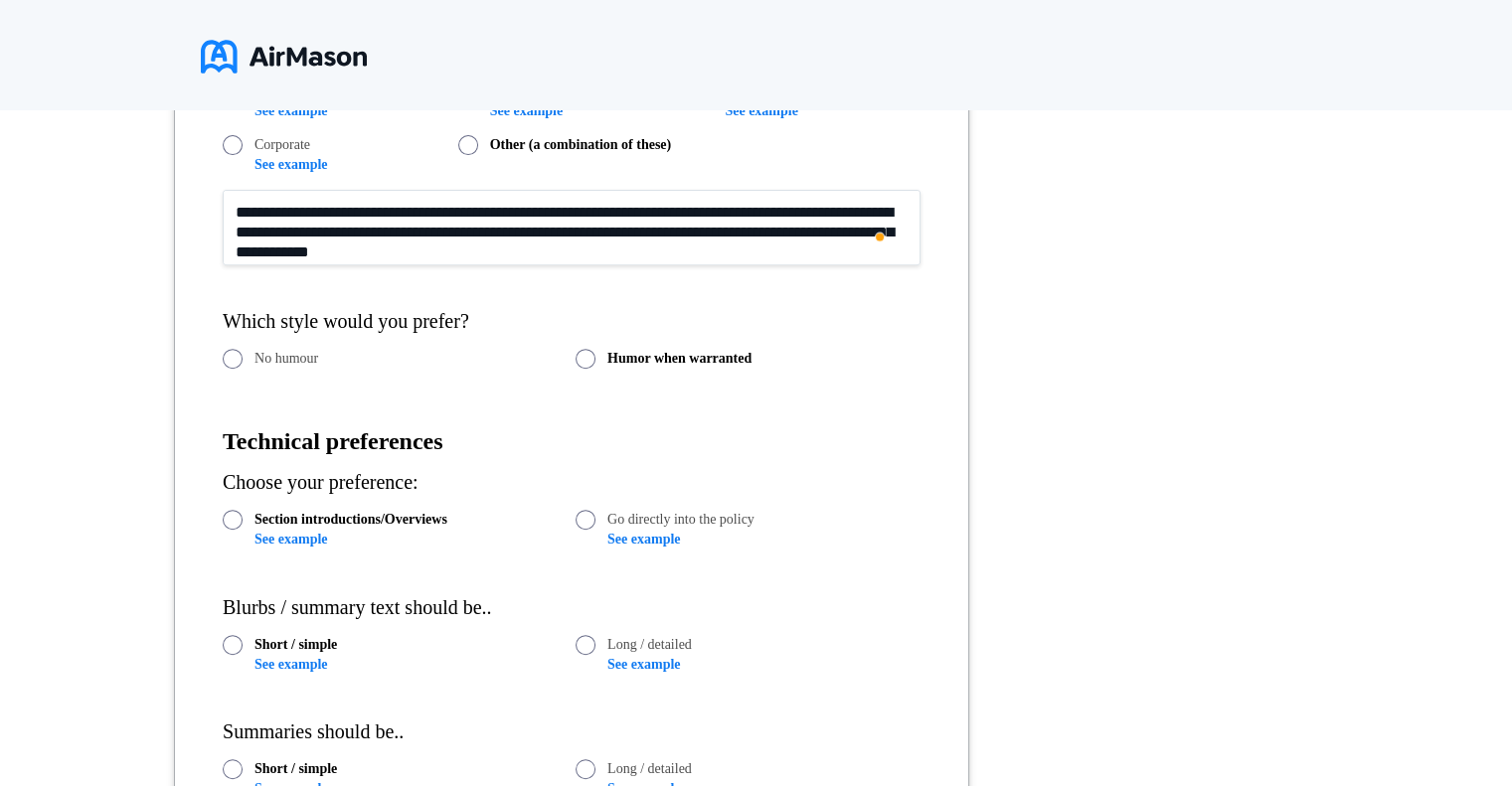
click at [310, 536] on link "See example" at bounding box center [291, 538] width 73 height 15
click at [919, 314] on div "Which style would you prefer?" at bounding box center [571, 321] width 698 height 23
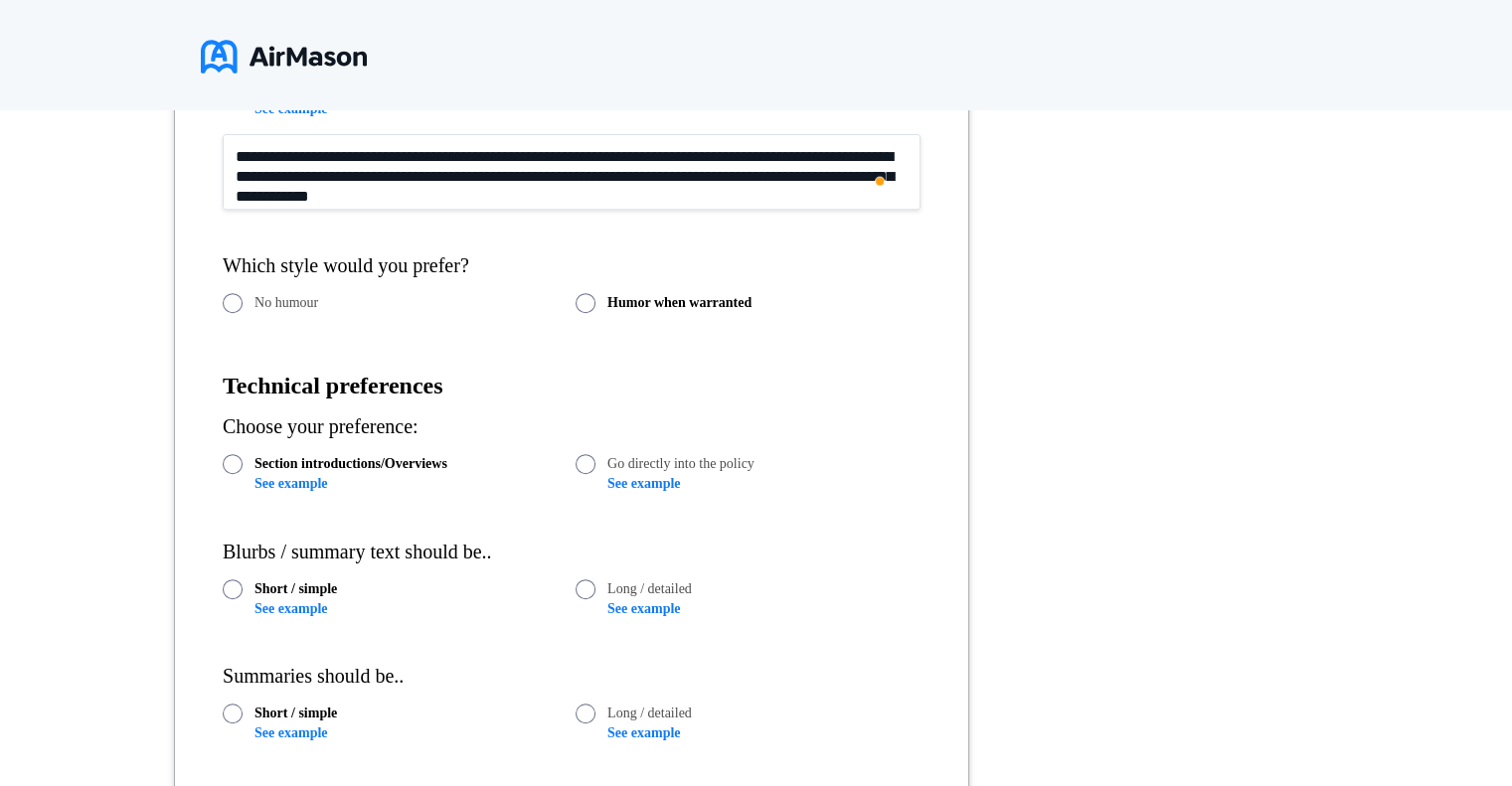
scroll to position [833, 0]
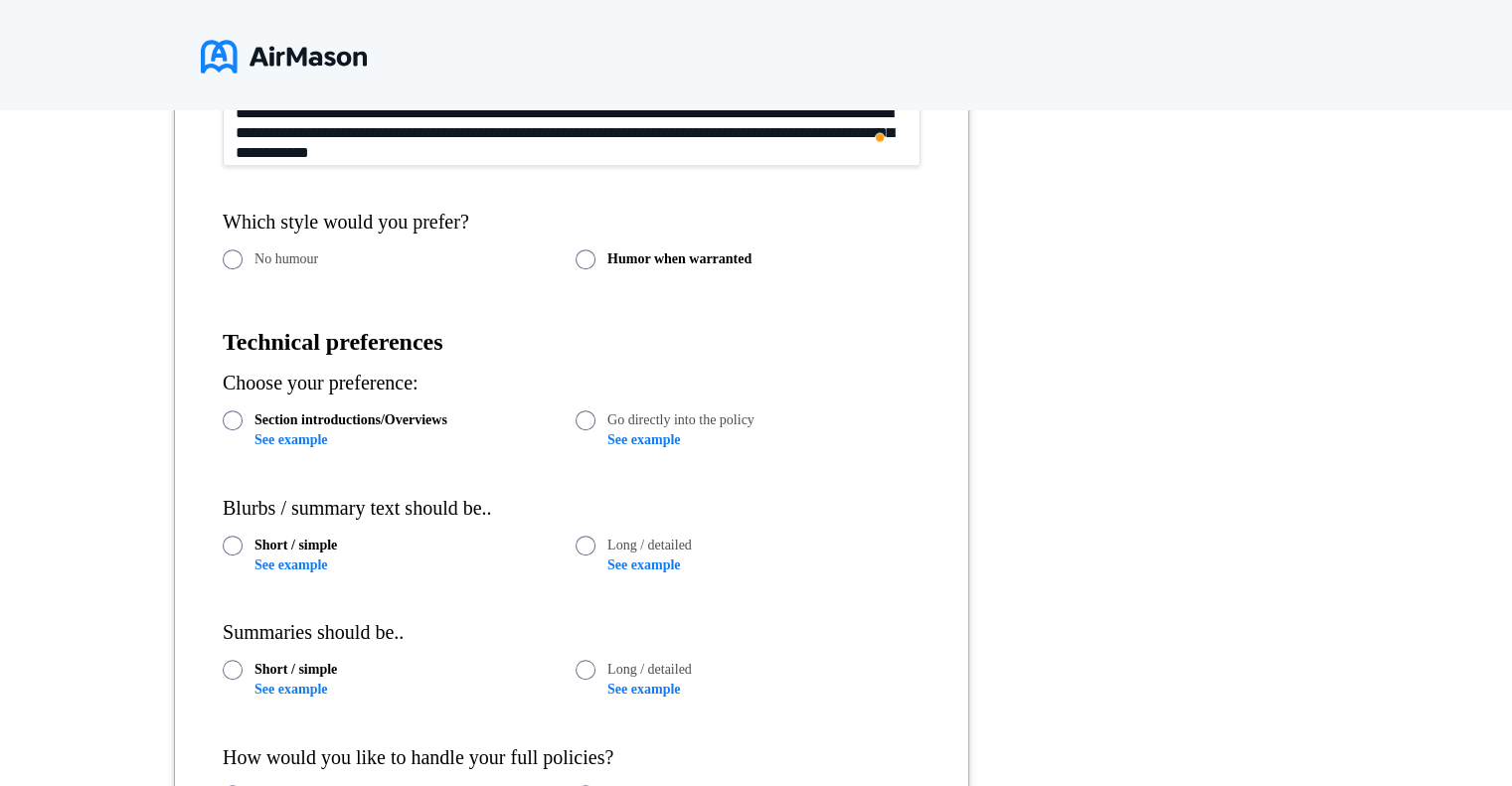
click at [668, 444] on link "See example" at bounding box center [643, 440] width 73 height 15
click at [806, 421] on label "Go directly into the policy" at bounding box center [748, 421] width 345 height 20
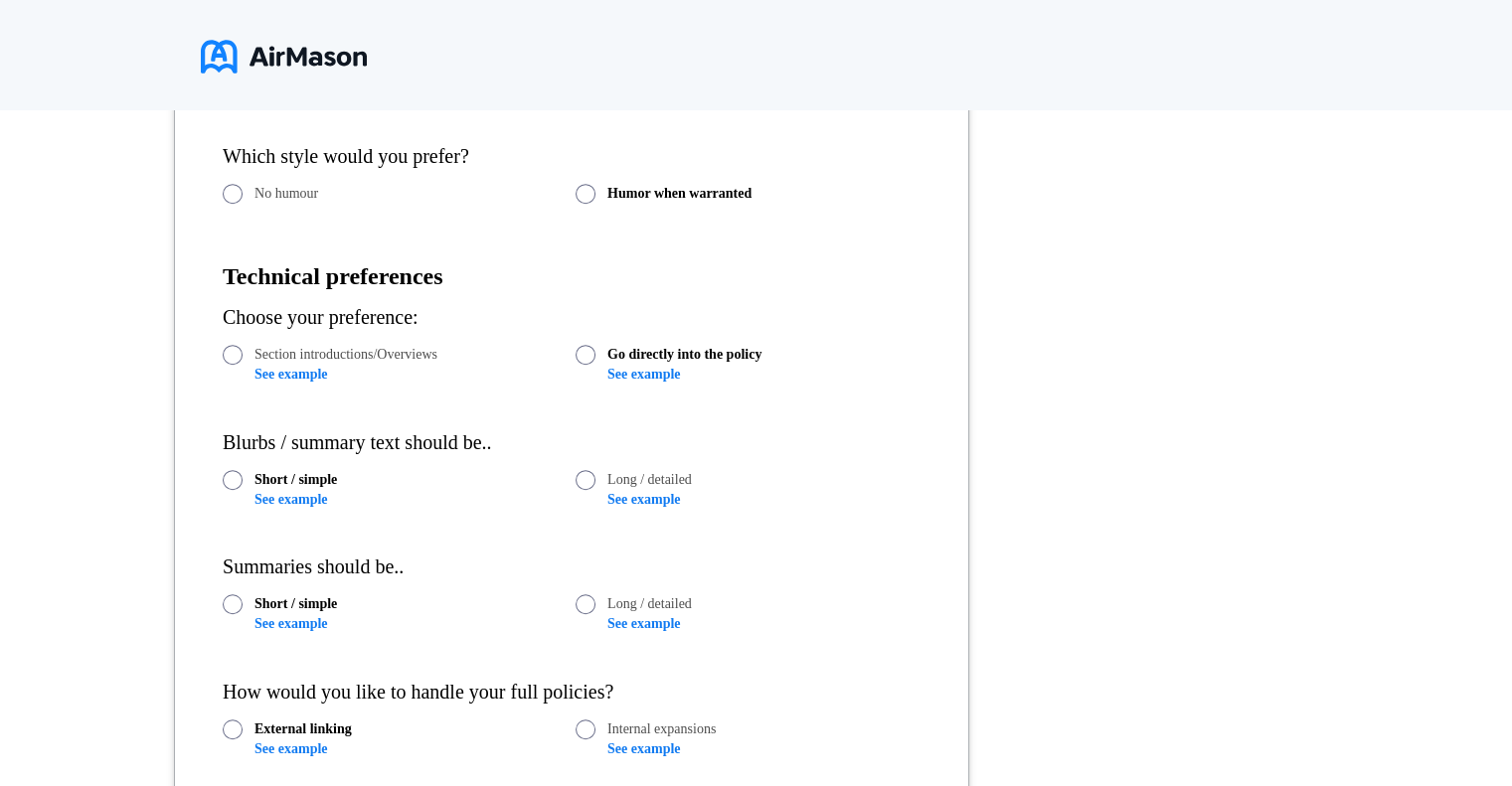
scroll to position [932, 0]
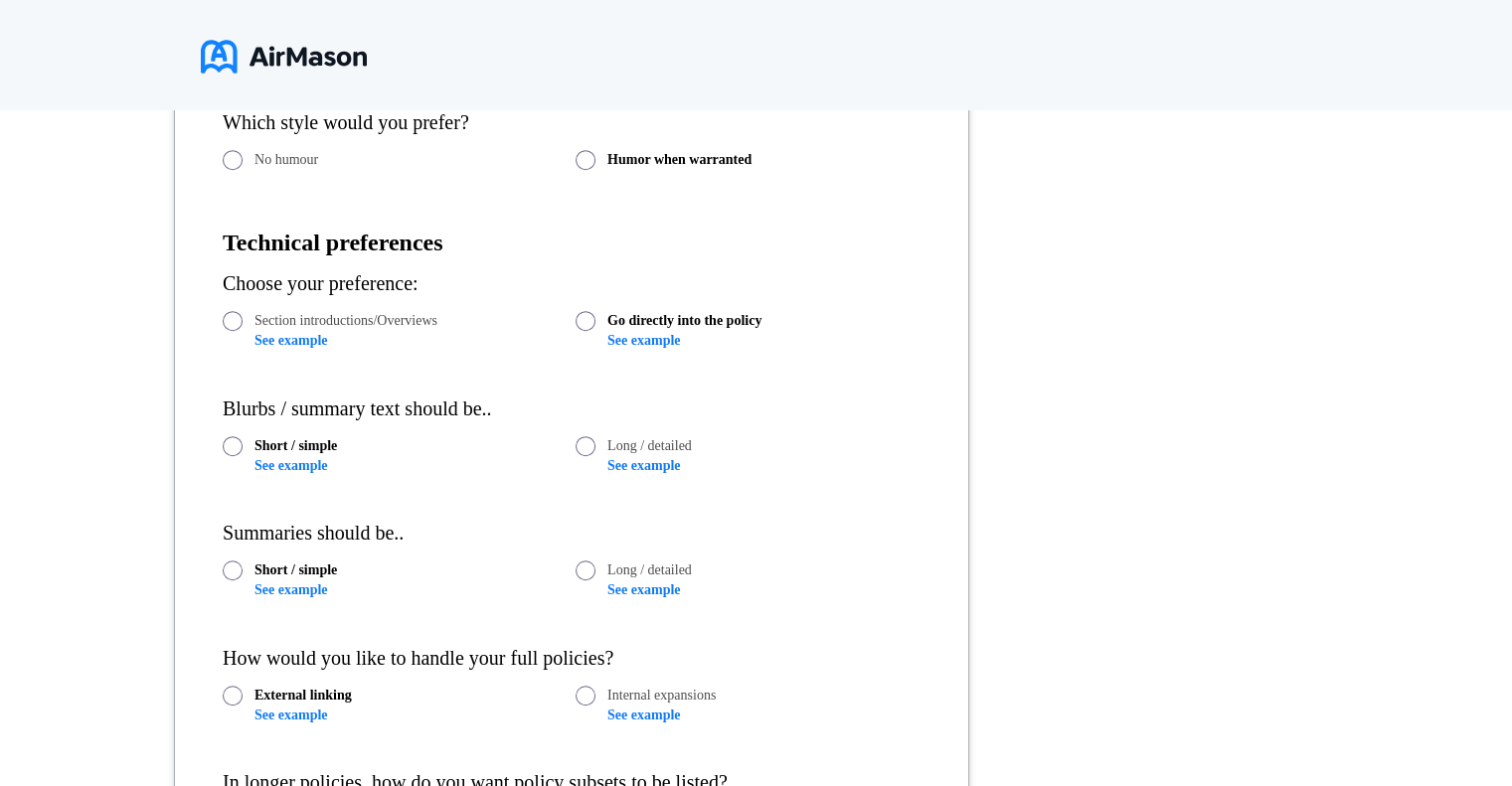
click at [295, 471] on link "See example" at bounding box center [291, 466] width 73 height 15
click at [652, 590] on link "See example" at bounding box center [643, 589] width 73 height 15
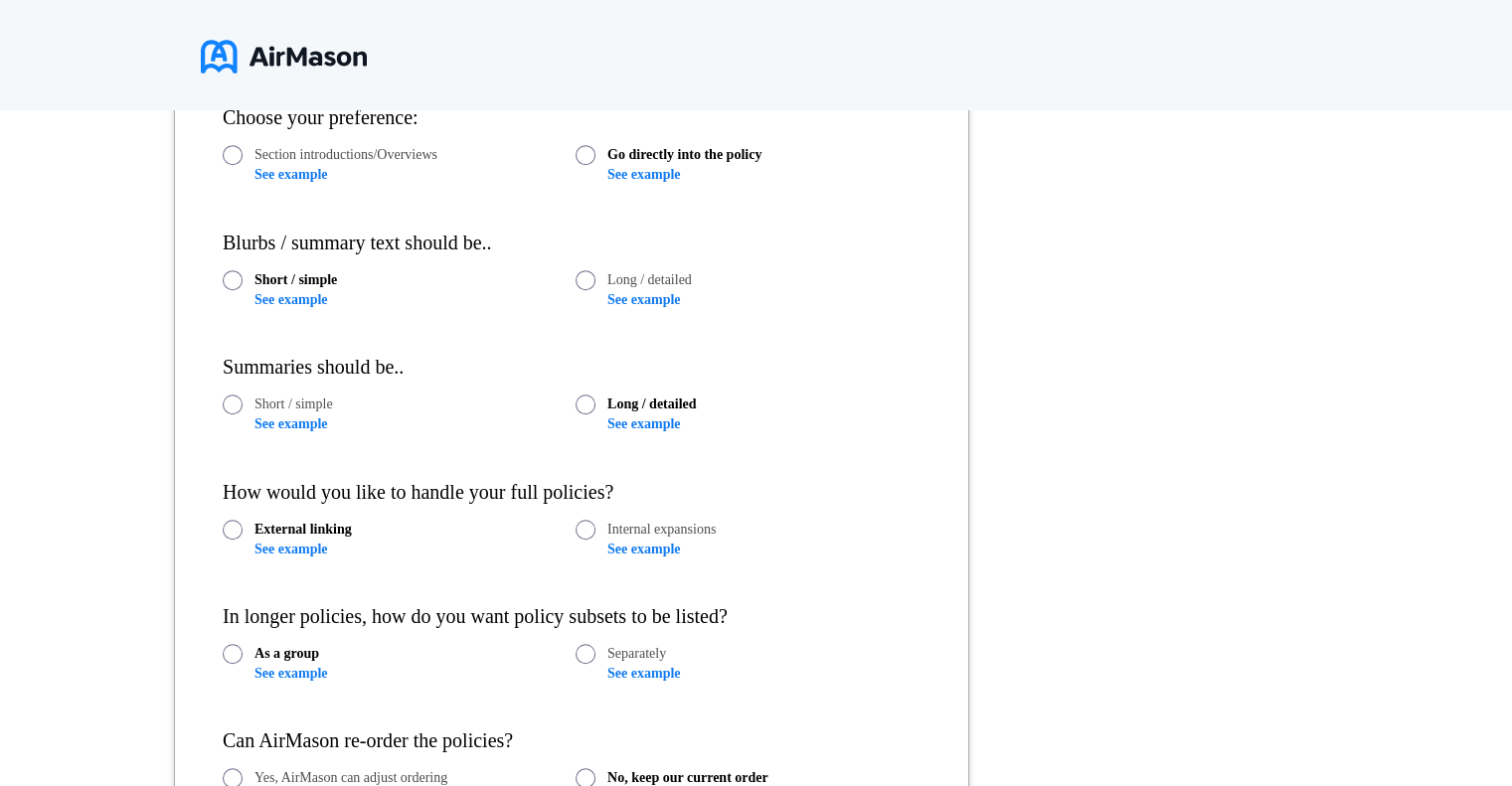
scroll to position [1131, 0]
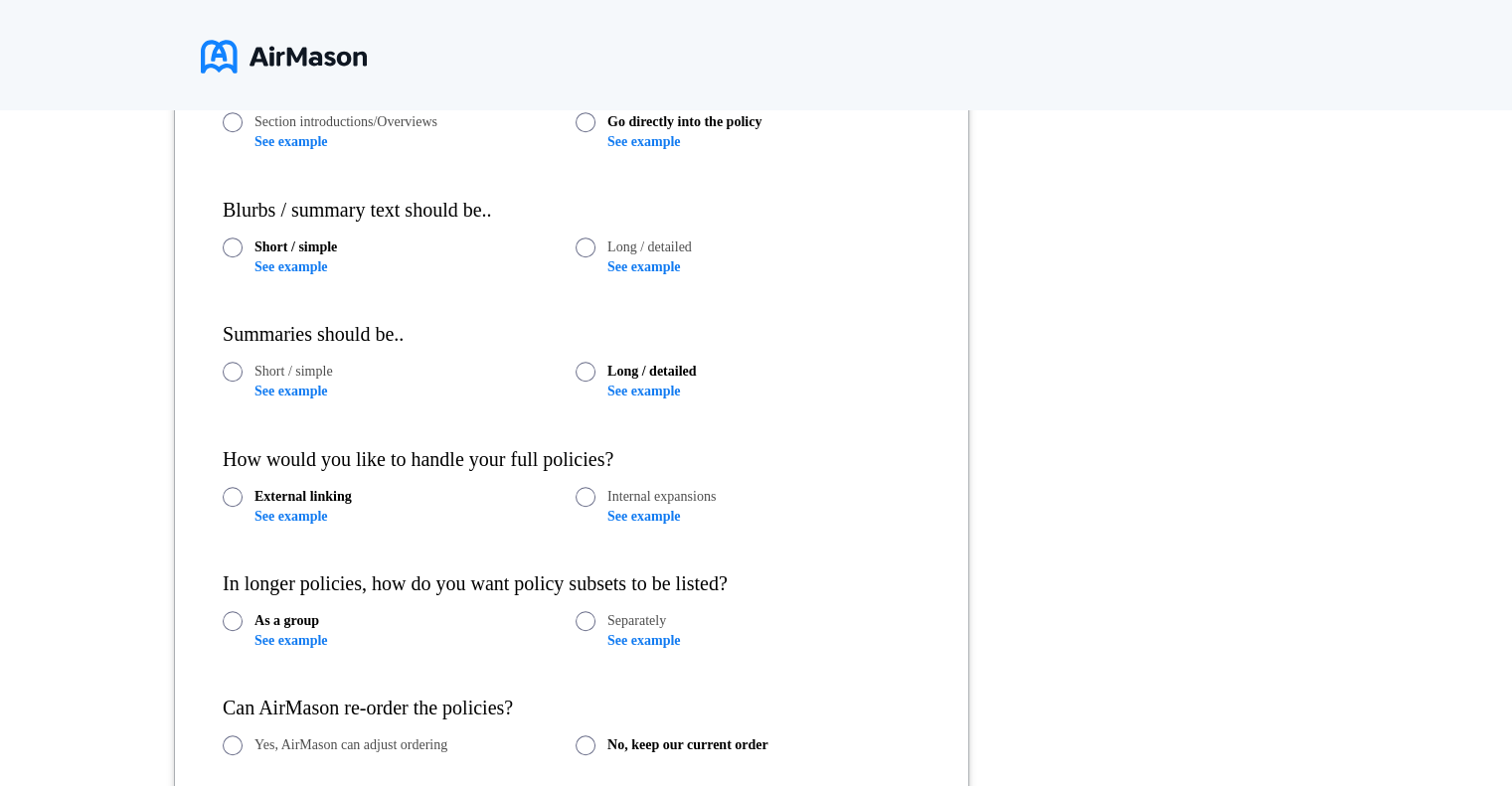
click at [650, 512] on link "See example" at bounding box center [643, 515] width 73 height 15
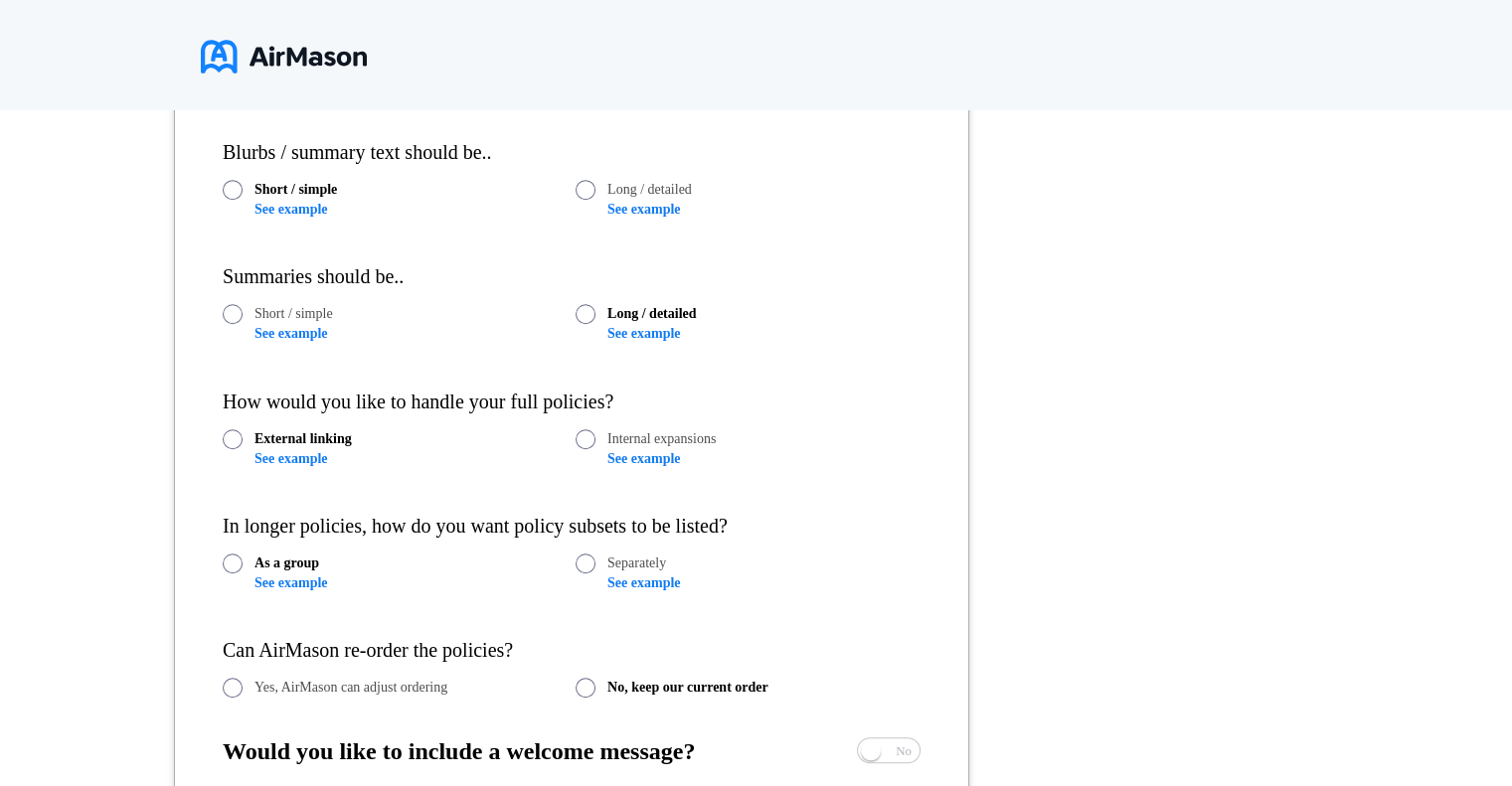
scroll to position [1231, 0]
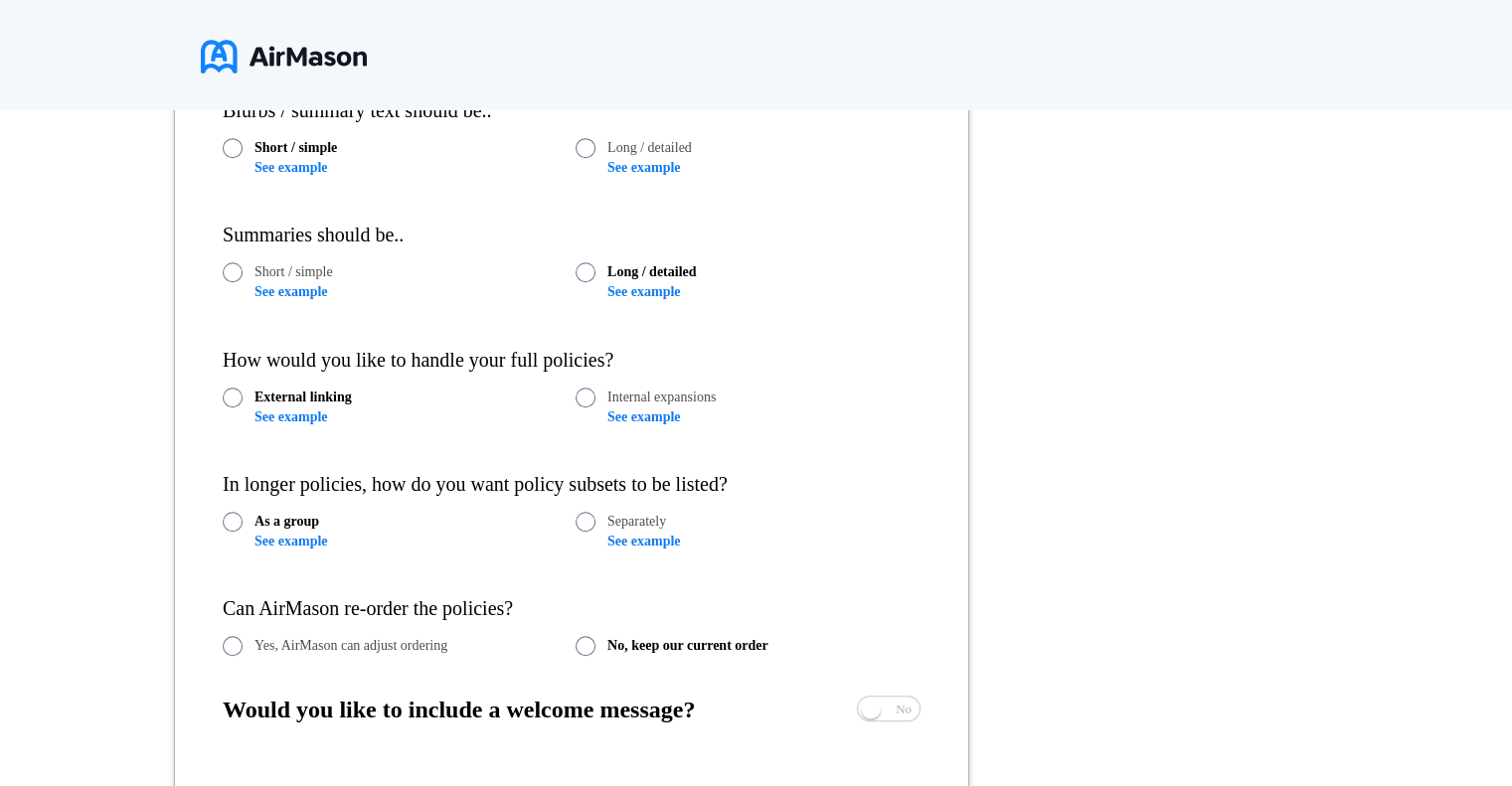
click at [267, 412] on link "See example" at bounding box center [291, 417] width 73 height 15
click at [644, 417] on link "See example" at bounding box center [643, 417] width 73 height 15
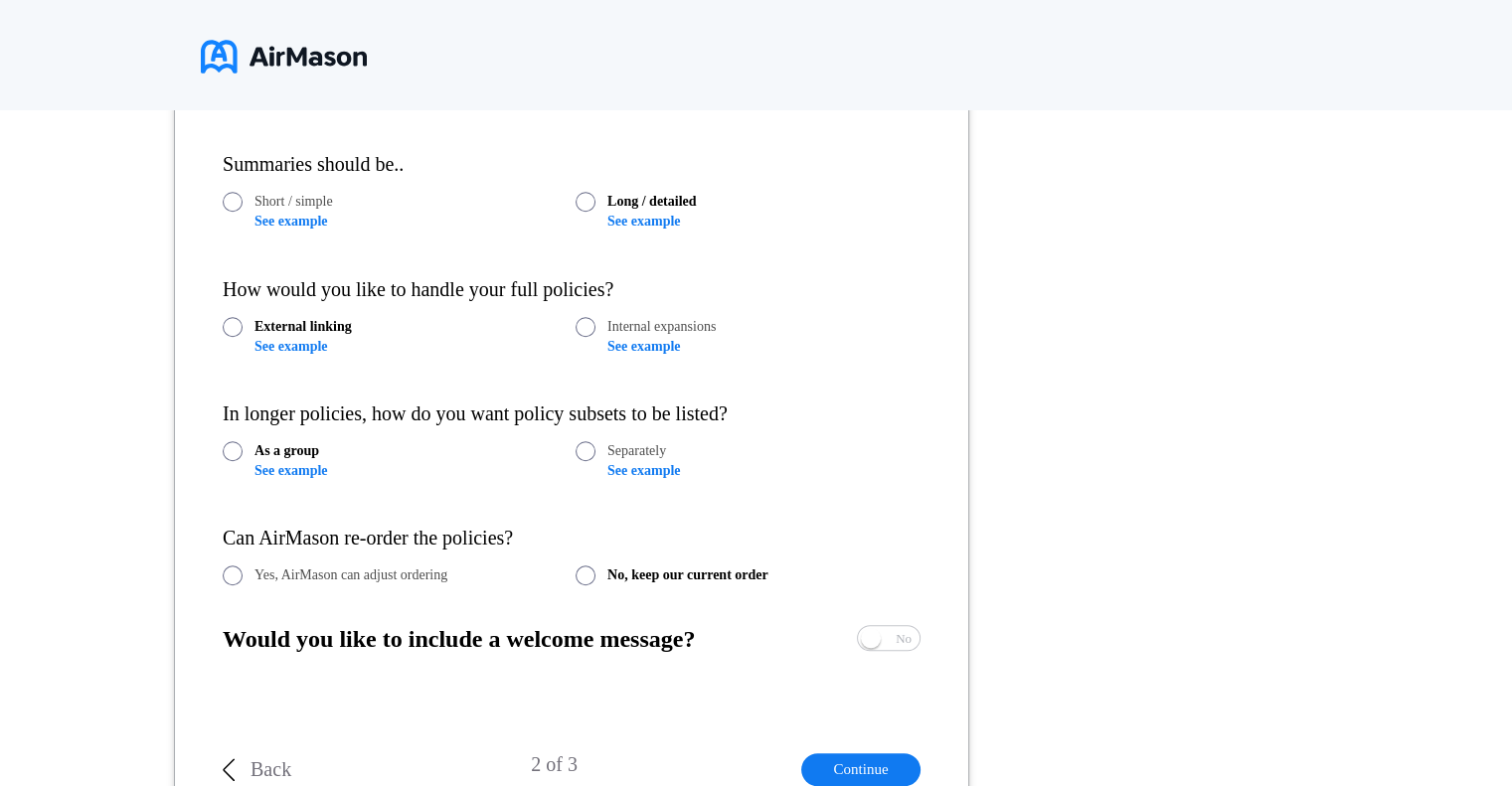
scroll to position [1330, 0]
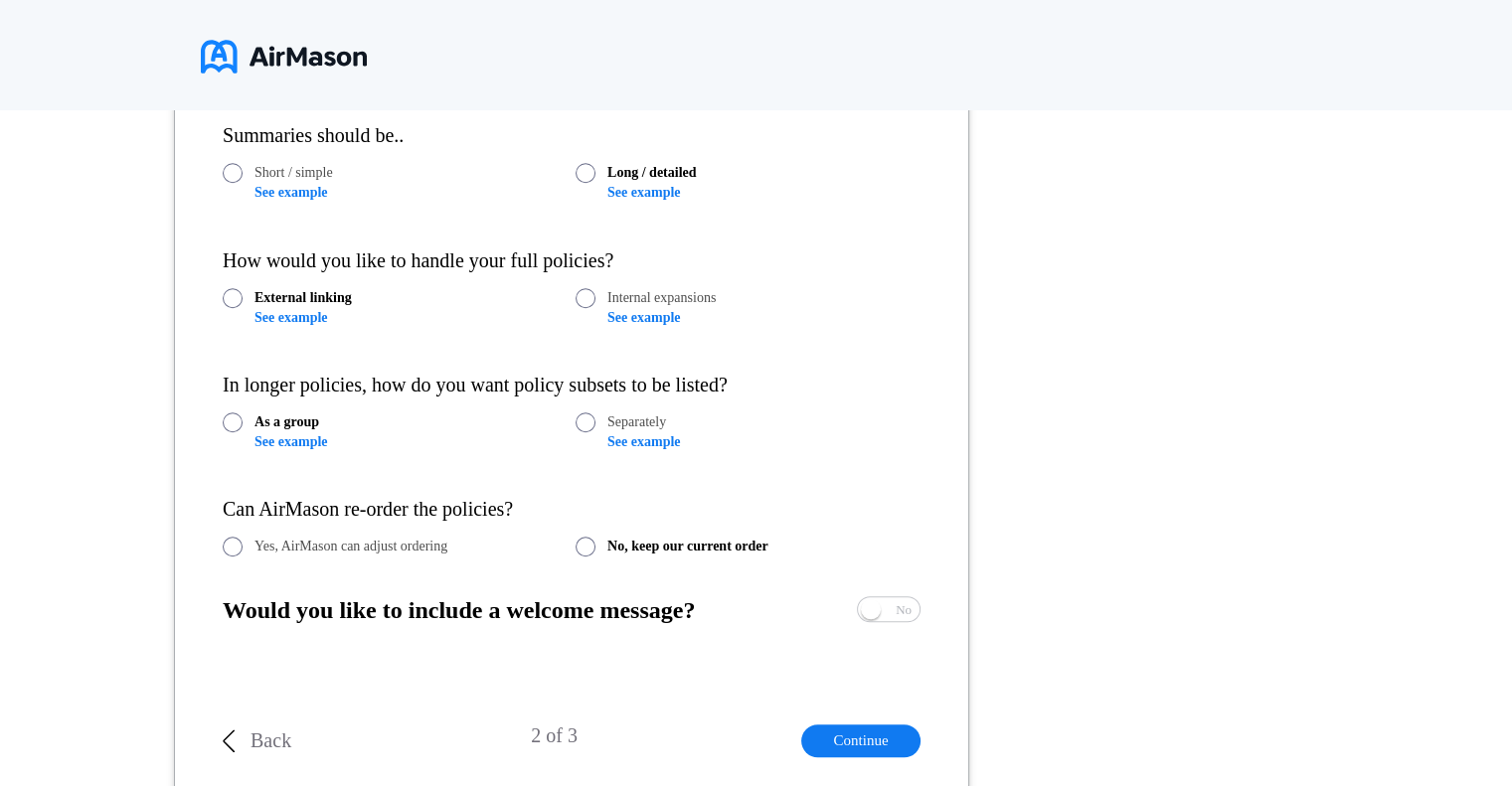
click at [290, 443] on link "See example" at bounding box center [291, 442] width 73 height 15
click at [626, 444] on link "See example" at bounding box center [643, 442] width 73 height 15
click at [235, 542] on span at bounding box center [233, 546] width 20 height 20
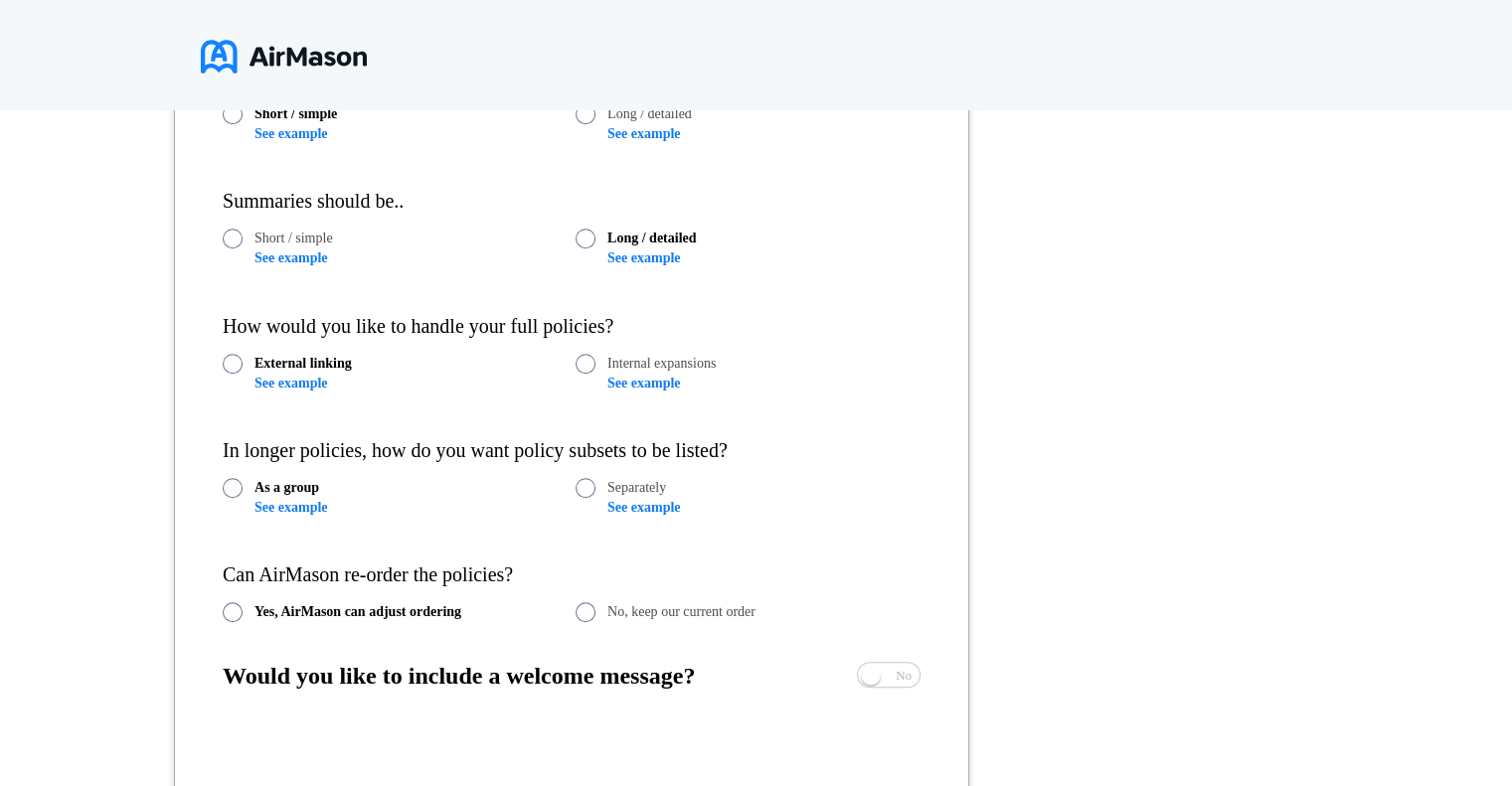
scroll to position [1231, 0]
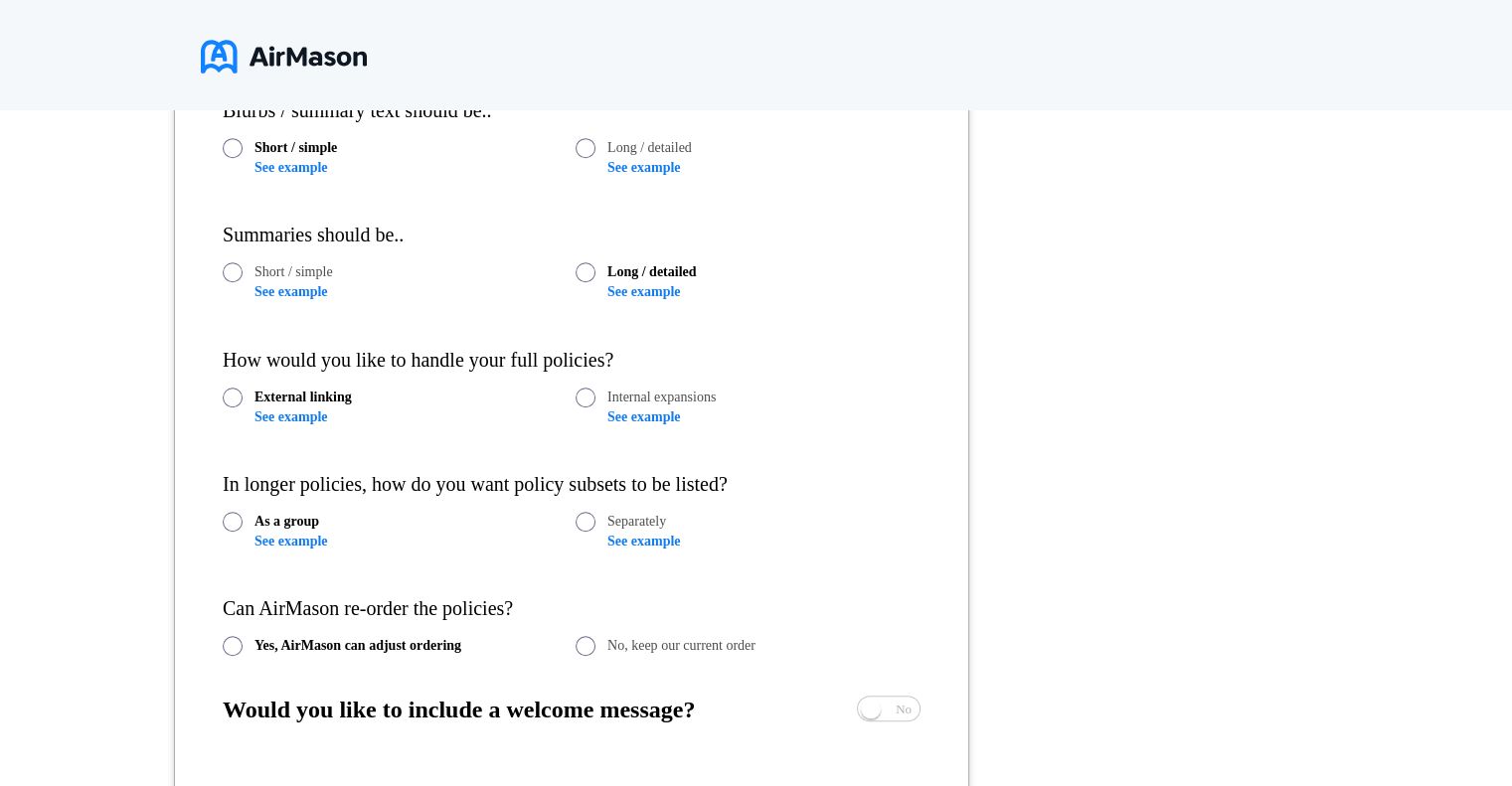
click at [631, 538] on link "See example" at bounding box center [643, 540] width 73 height 15
click at [592, 522] on span at bounding box center [585, 521] width 20 height 20
click at [283, 415] on link "See example" at bounding box center [291, 417] width 73 height 15
click at [657, 417] on link "See example" at bounding box center [643, 417] width 73 height 15
click at [590, 399] on span at bounding box center [585, 398] width 20 height 20
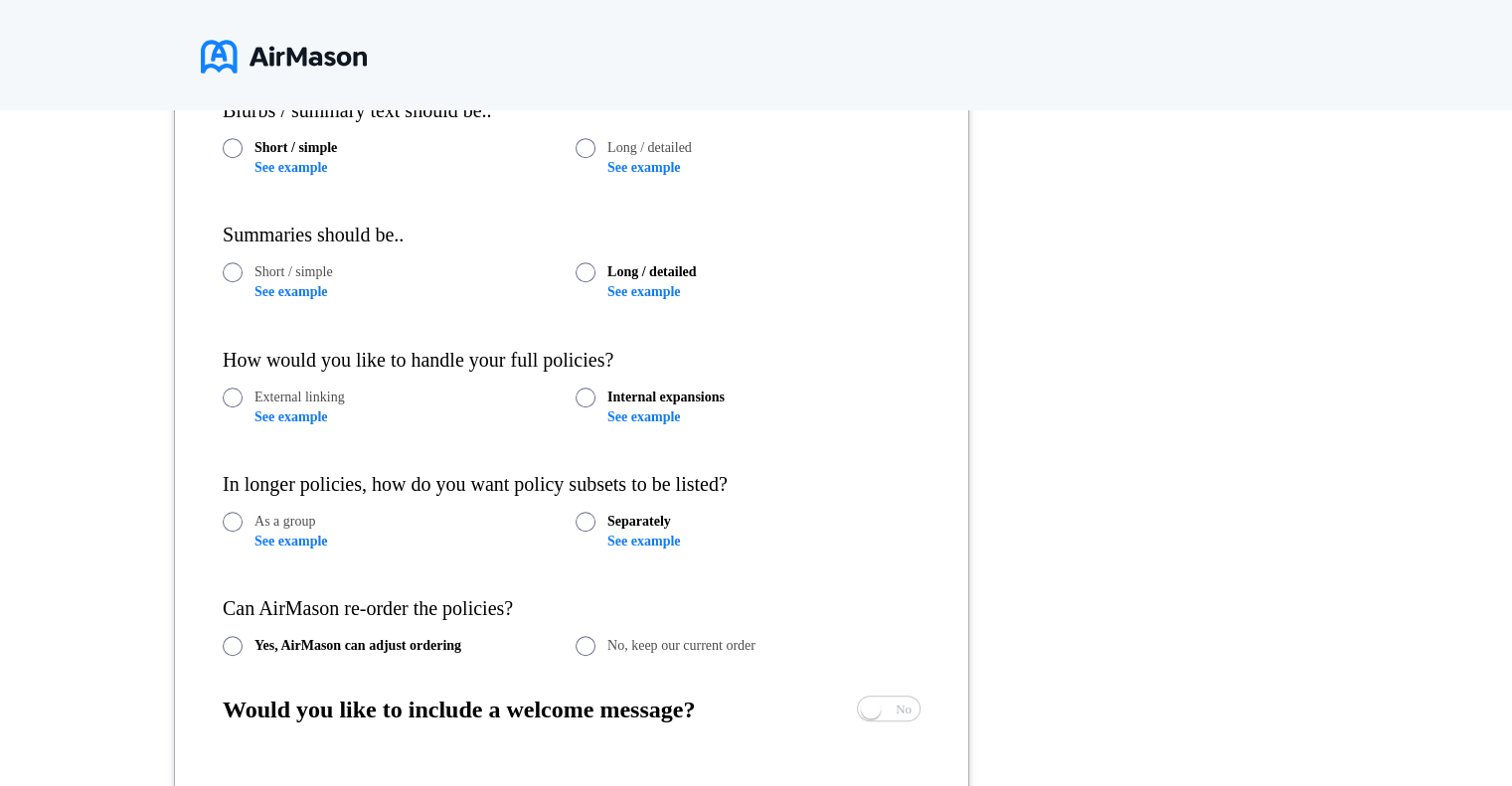
click at [790, 367] on div "How would you like to handle your full policies?" at bounding box center [571, 360] width 698 height 23
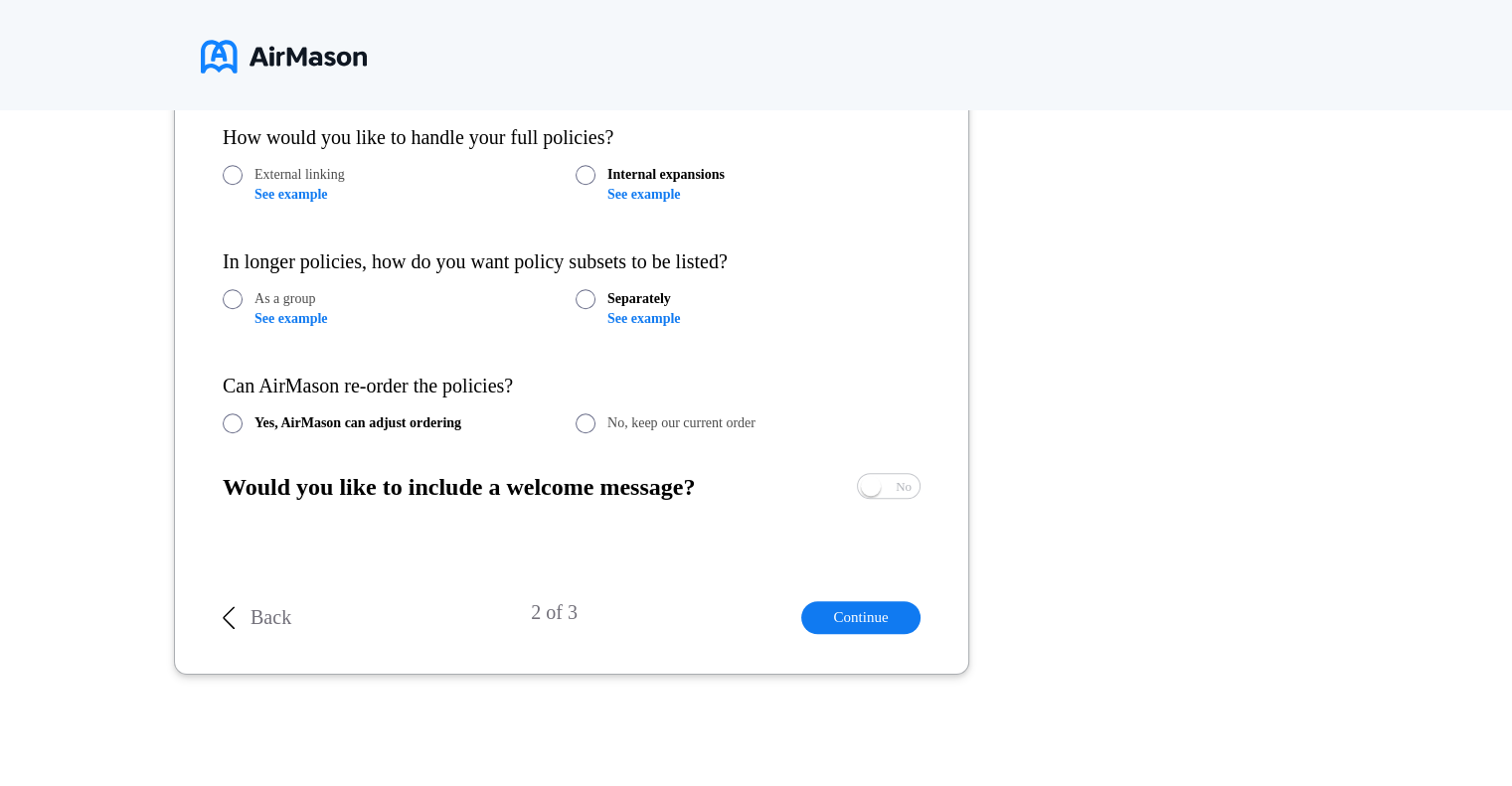
scroll to position [1465, 0]
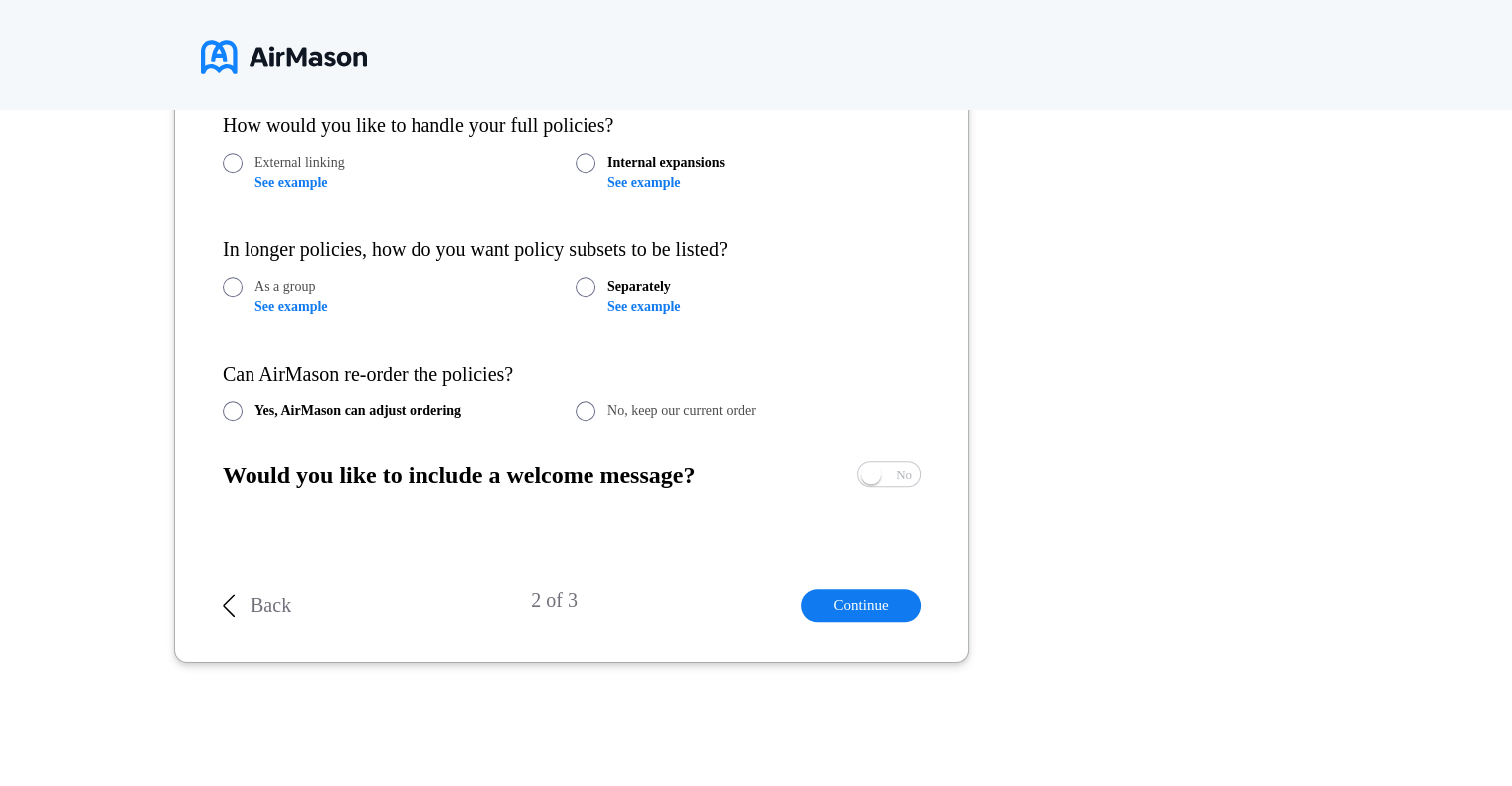
drag, startPoint x: 878, startPoint y: 473, endPoint x: 861, endPoint y: 491, distance: 24.8
click at [878, 473] on span at bounding box center [871, 475] width 20 height 20
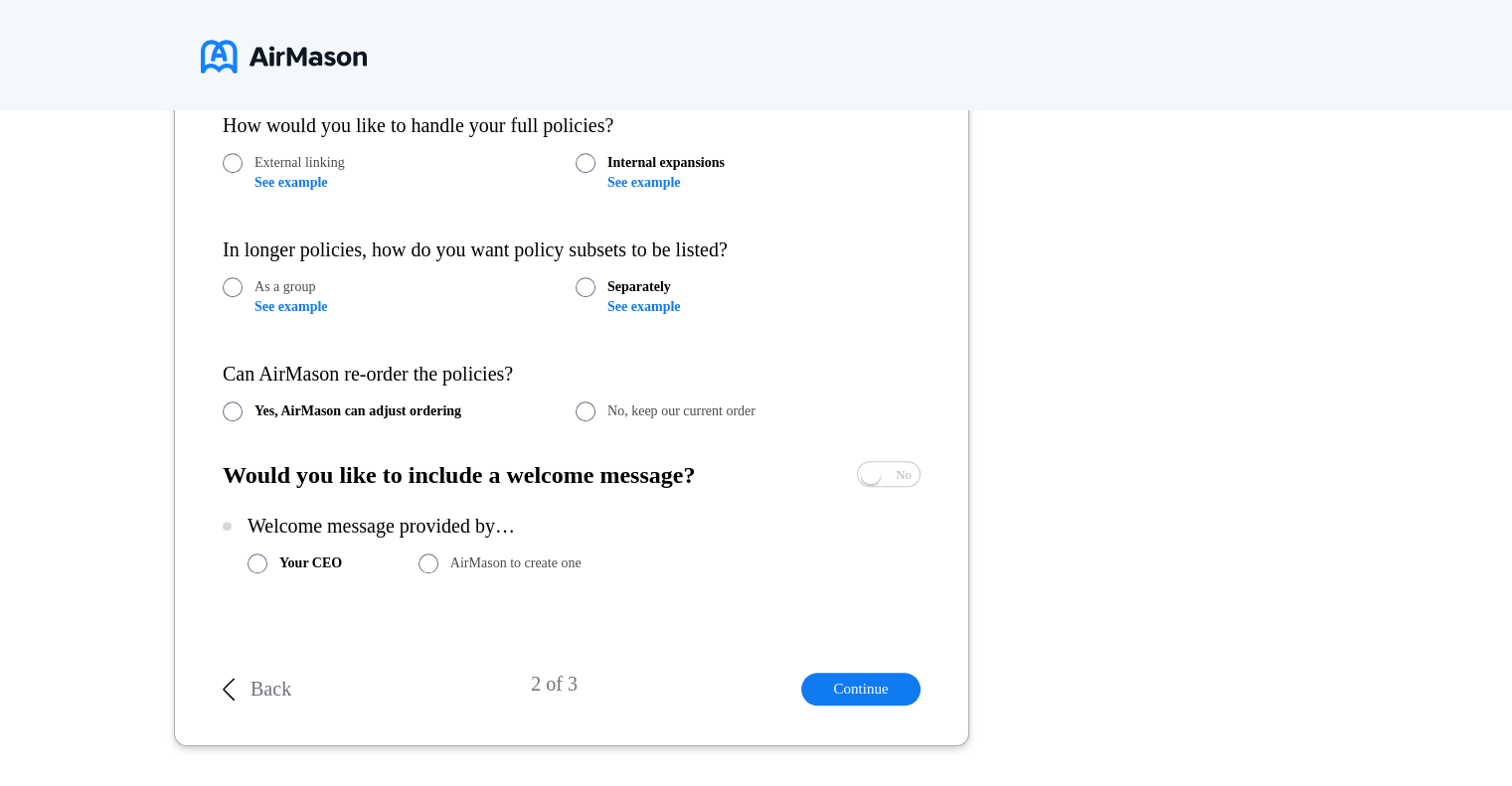
click at [432, 567] on span at bounding box center [429, 563] width 20 height 20
click at [864, 688] on button "Continue" at bounding box center [861, 688] width 119 height 33
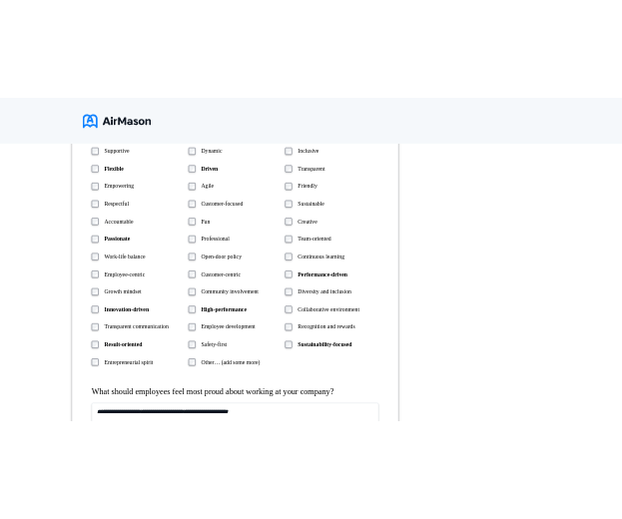
scroll to position [737, 0]
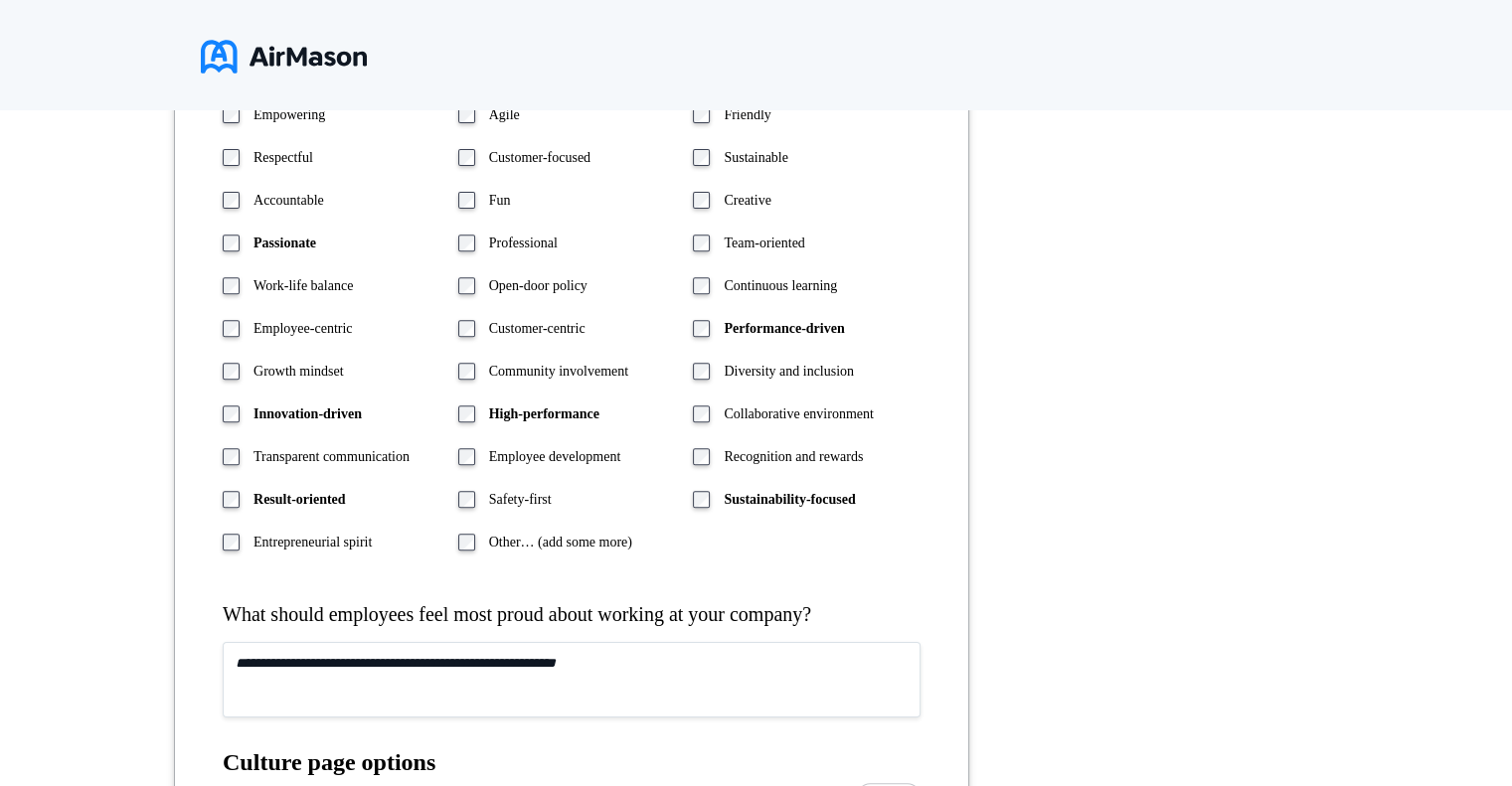
click at [518, 672] on textarea at bounding box center [571, 680] width 698 height 76
type textarea "*"
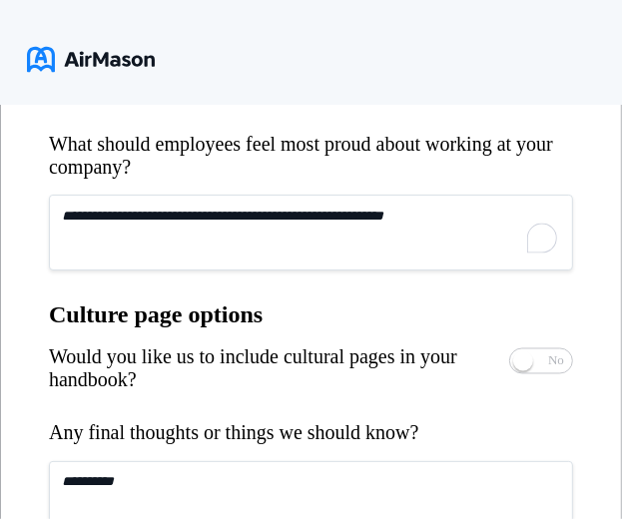
scroll to position [1237, 0]
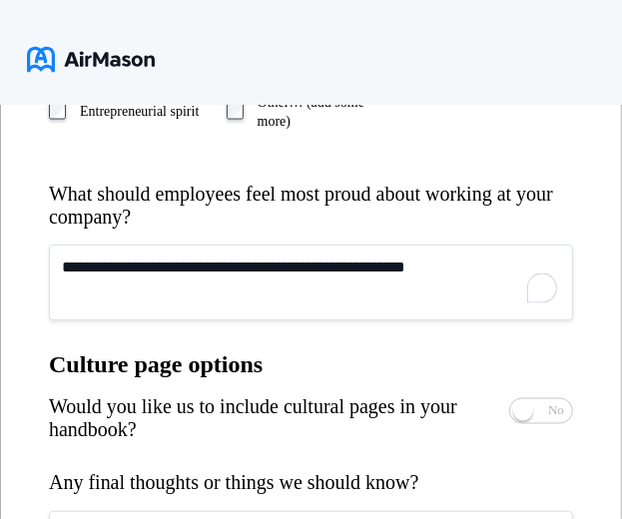
click at [264, 269] on textarea "**********" at bounding box center [311, 283] width 524 height 76
click at [466, 274] on textarea "**********" at bounding box center [311, 283] width 524 height 76
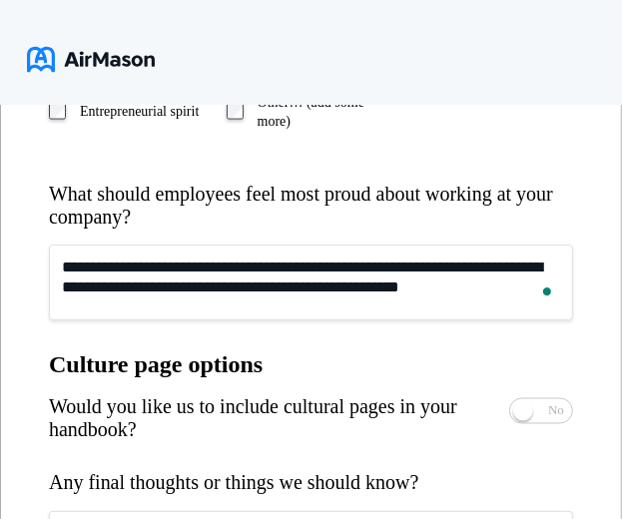
click at [203, 267] on textarea "**********" at bounding box center [311, 283] width 524 height 76
click at [448, 292] on textarea "**********" at bounding box center [311, 283] width 524 height 76
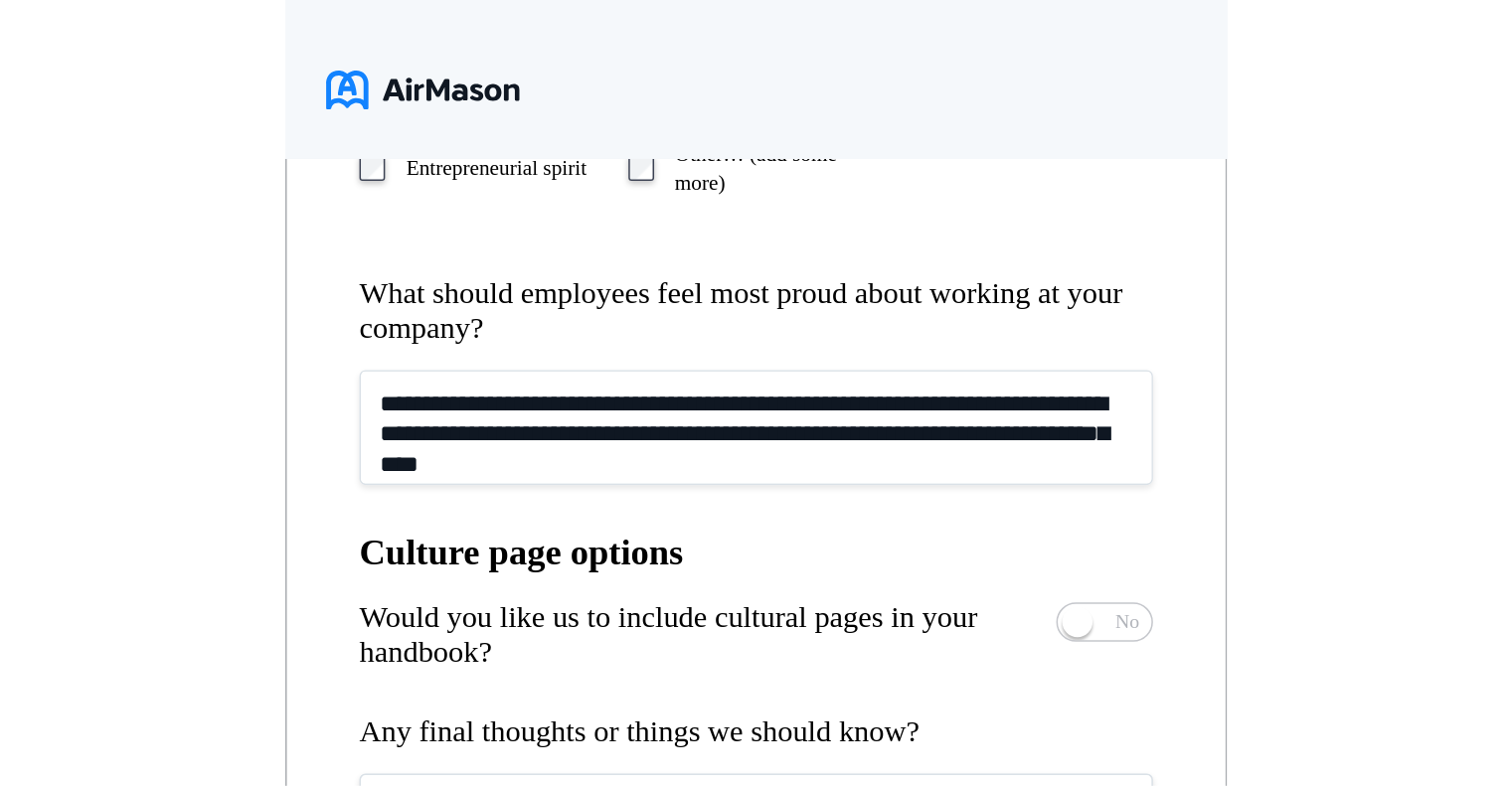
scroll to position [1144, 0]
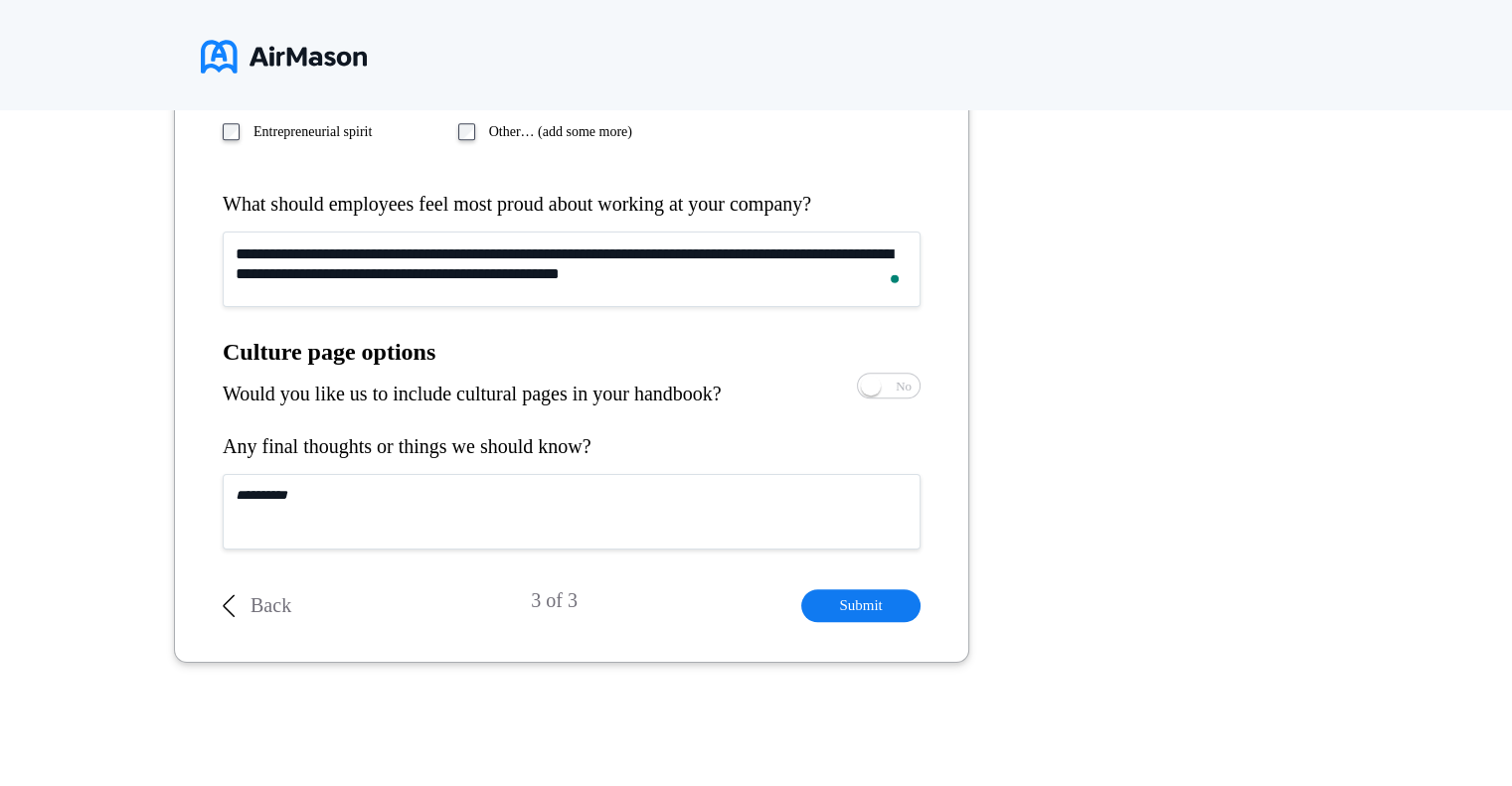
type textarea "**********"
click at [443, 480] on textarea at bounding box center [571, 512] width 698 height 76
click at [577, 516] on textarea "To enrich screen reader interactions, please activate Accessibility in Grammarl…" at bounding box center [571, 512] width 698 height 76
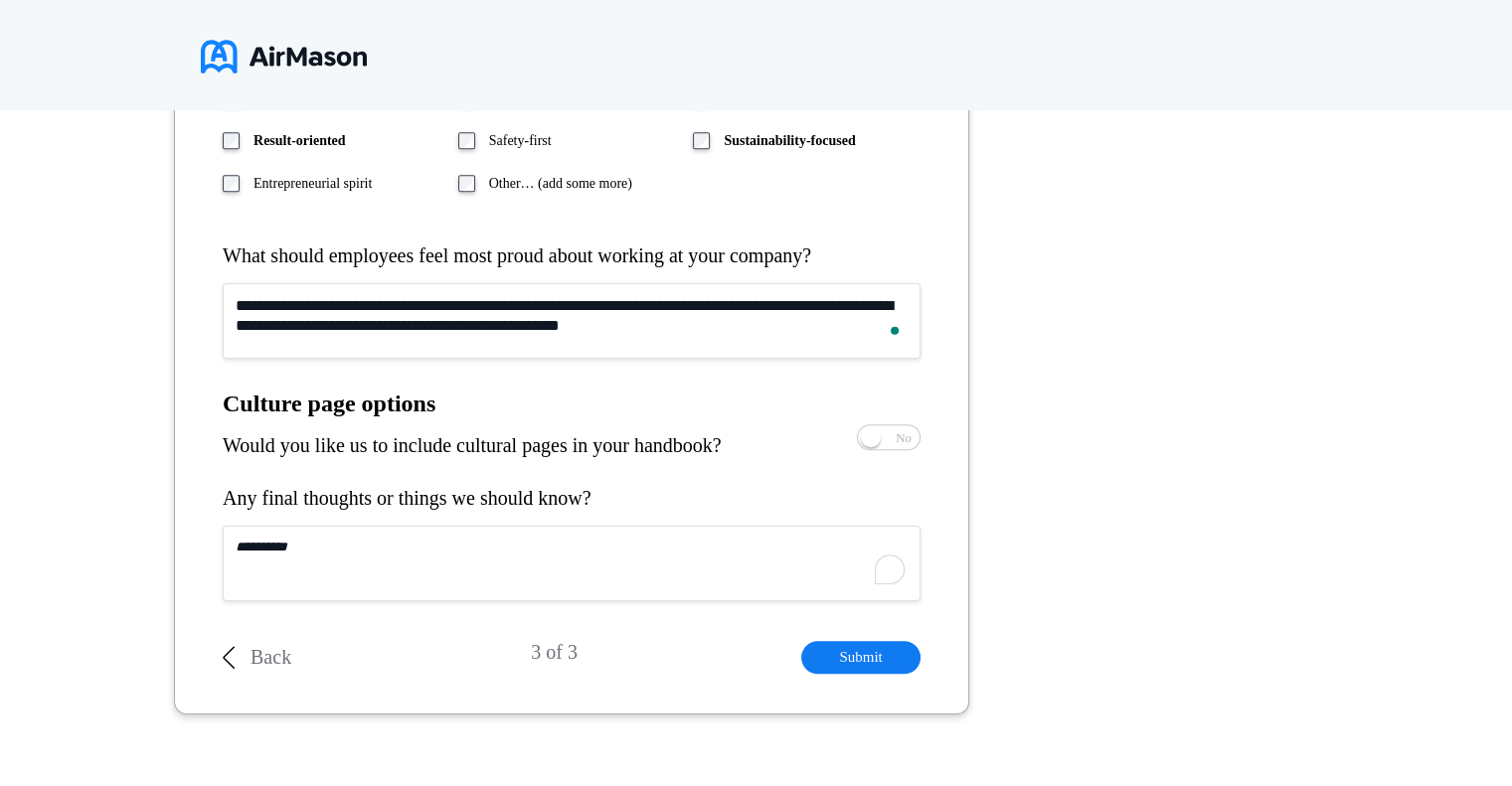
scroll to position [1045, 0]
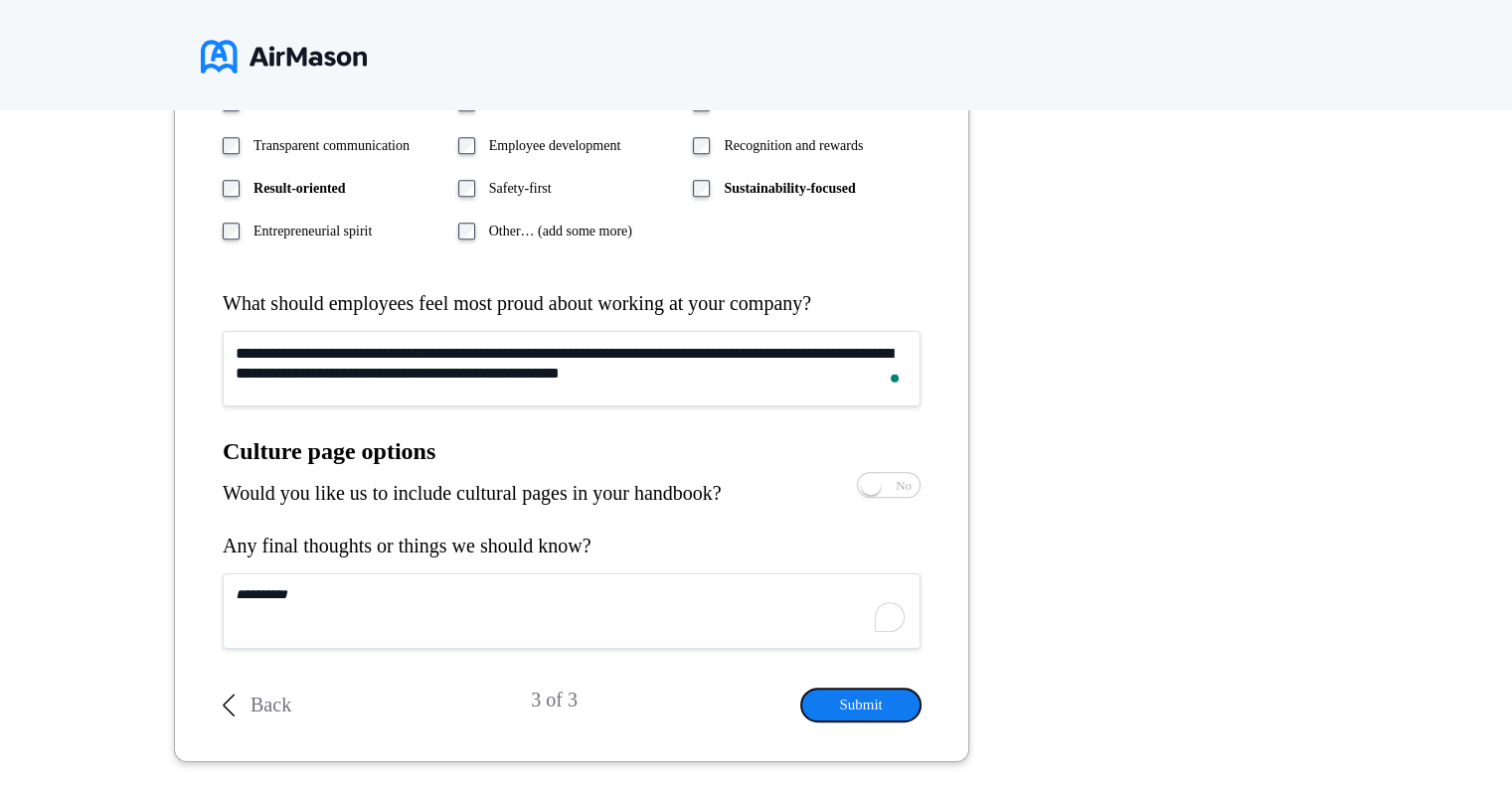
click at [884, 704] on button "Submit" at bounding box center [861, 704] width 119 height 33
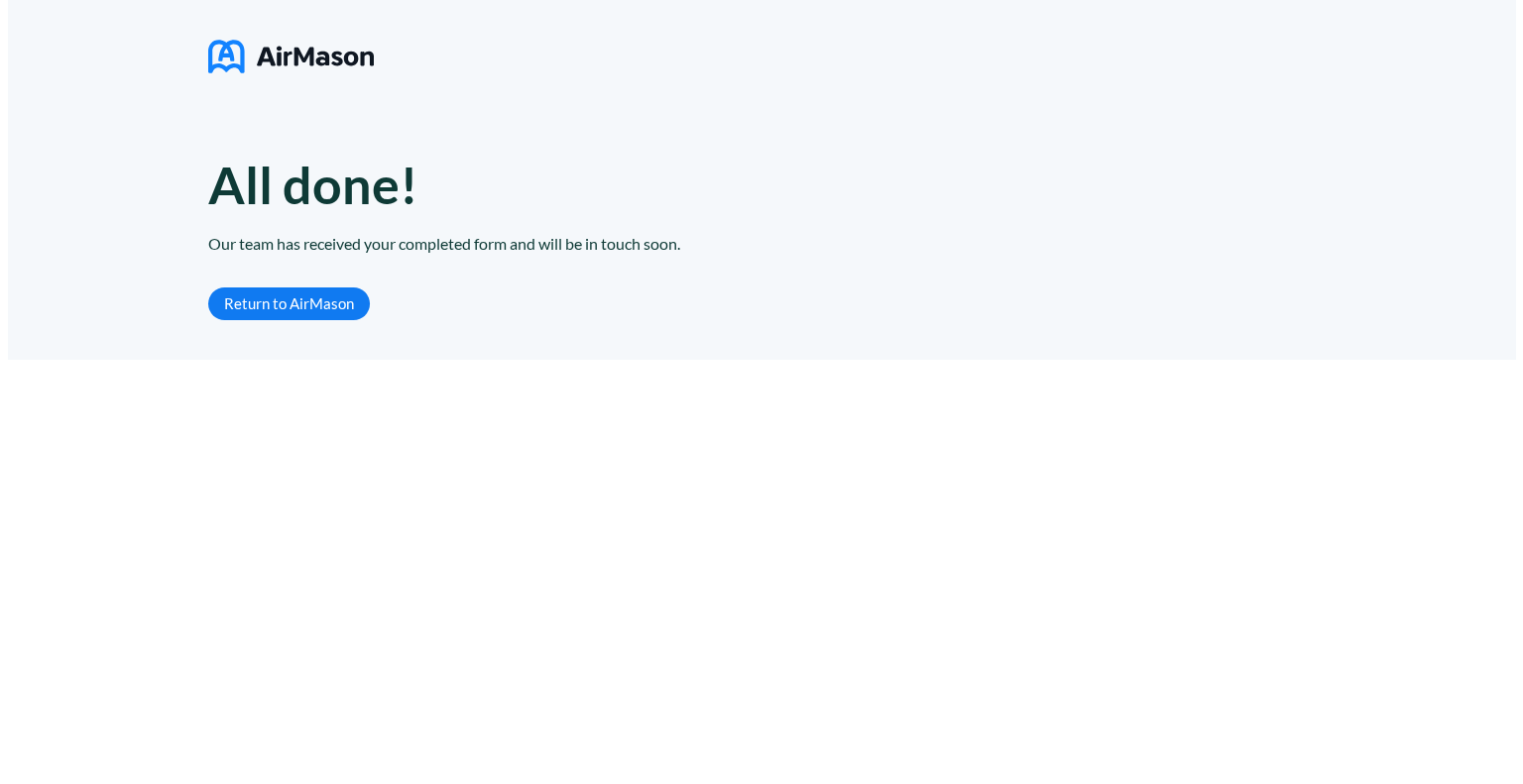
scroll to position [0, 0]
click at [325, 309] on link "Return to AirMason" at bounding box center [281, 304] width 162 height 33
